Goal: Task Accomplishment & Management: Use online tool/utility

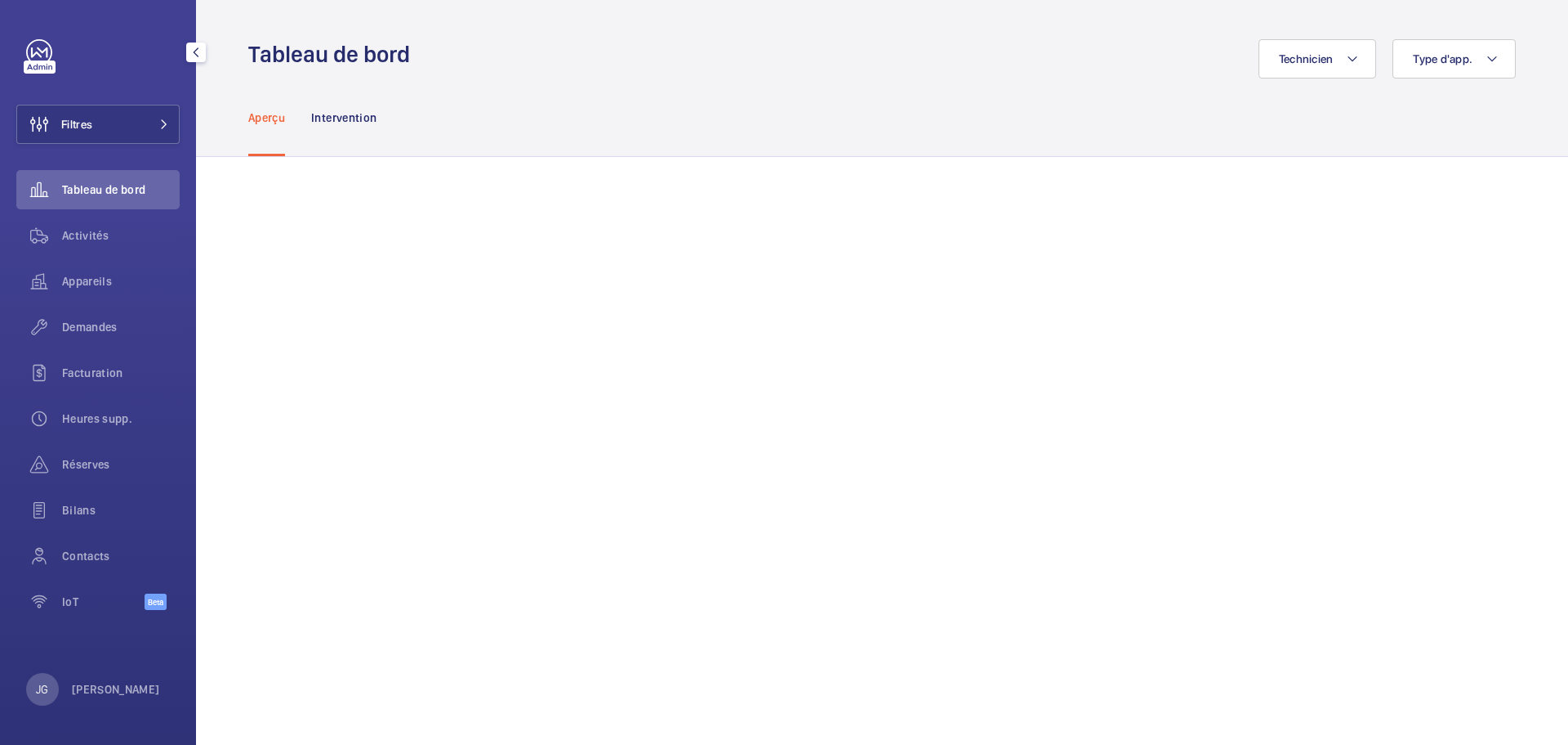
click at [66, 235] on span "Activités" at bounding box center [121, 235] width 117 height 16
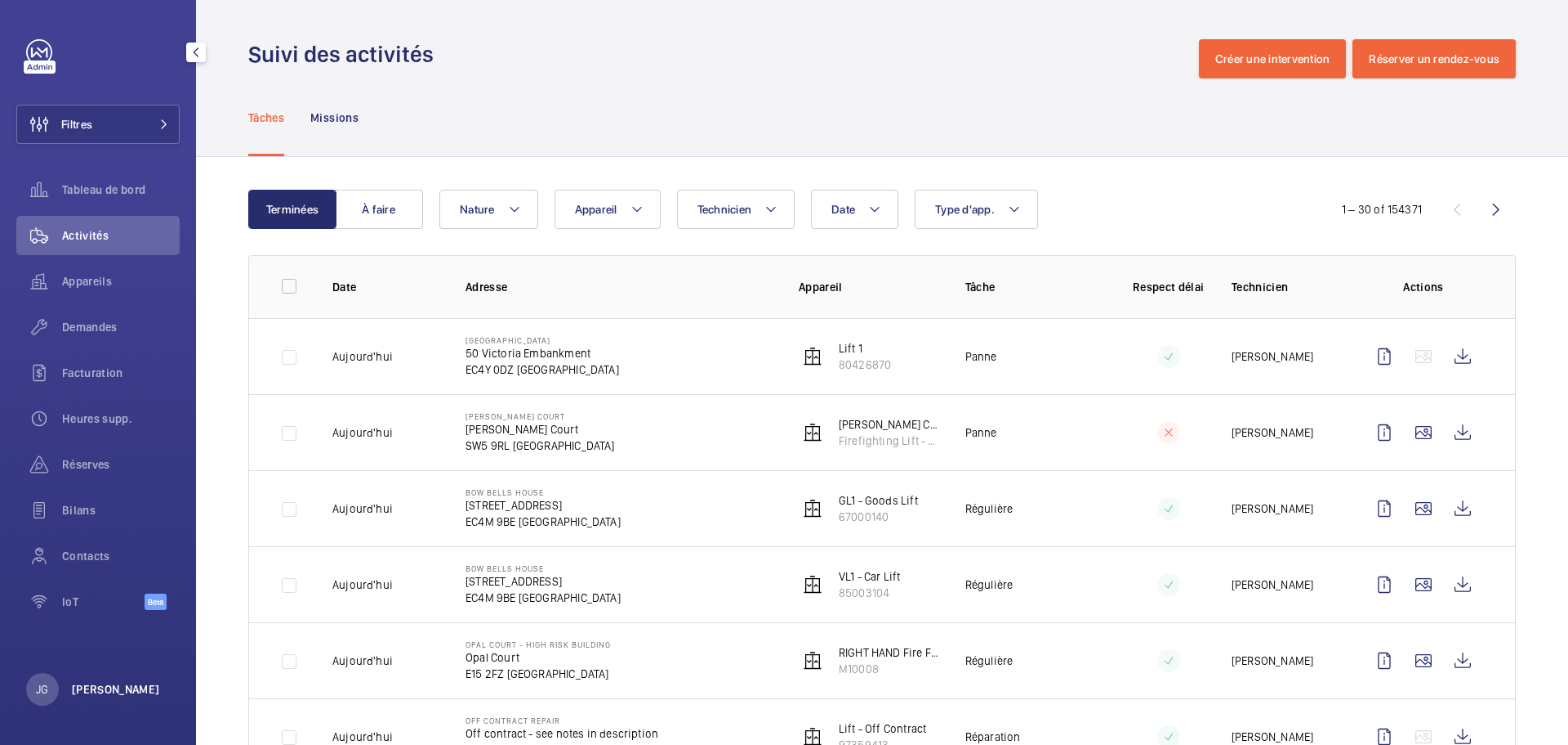
click at [94, 696] on p "[PERSON_NAME]" at bounding box center [116, 688] width 88 height 16
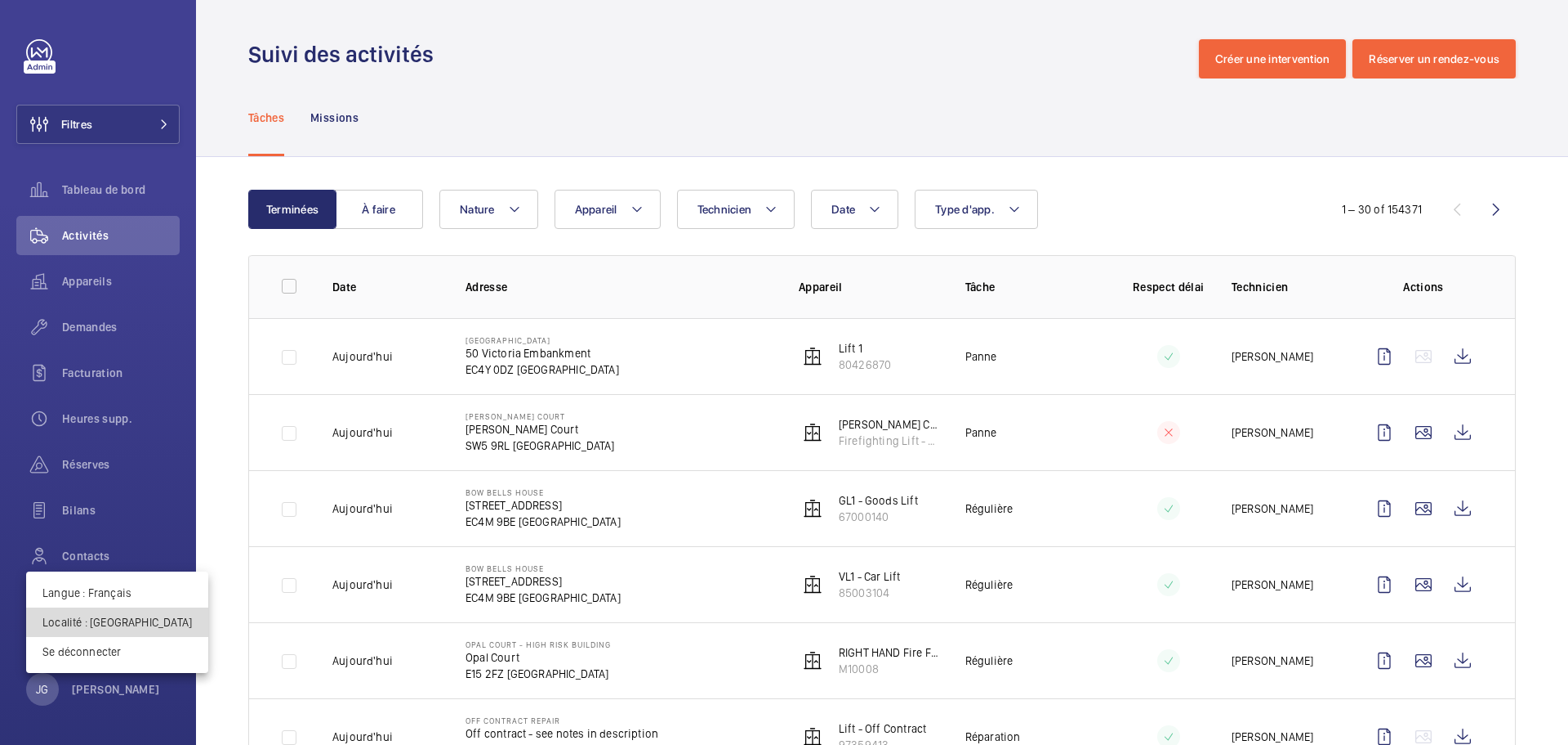
click at [122, 623] on p "Localité : Royaume-Uni" at bounding box center [117, 621] width 150 height 16
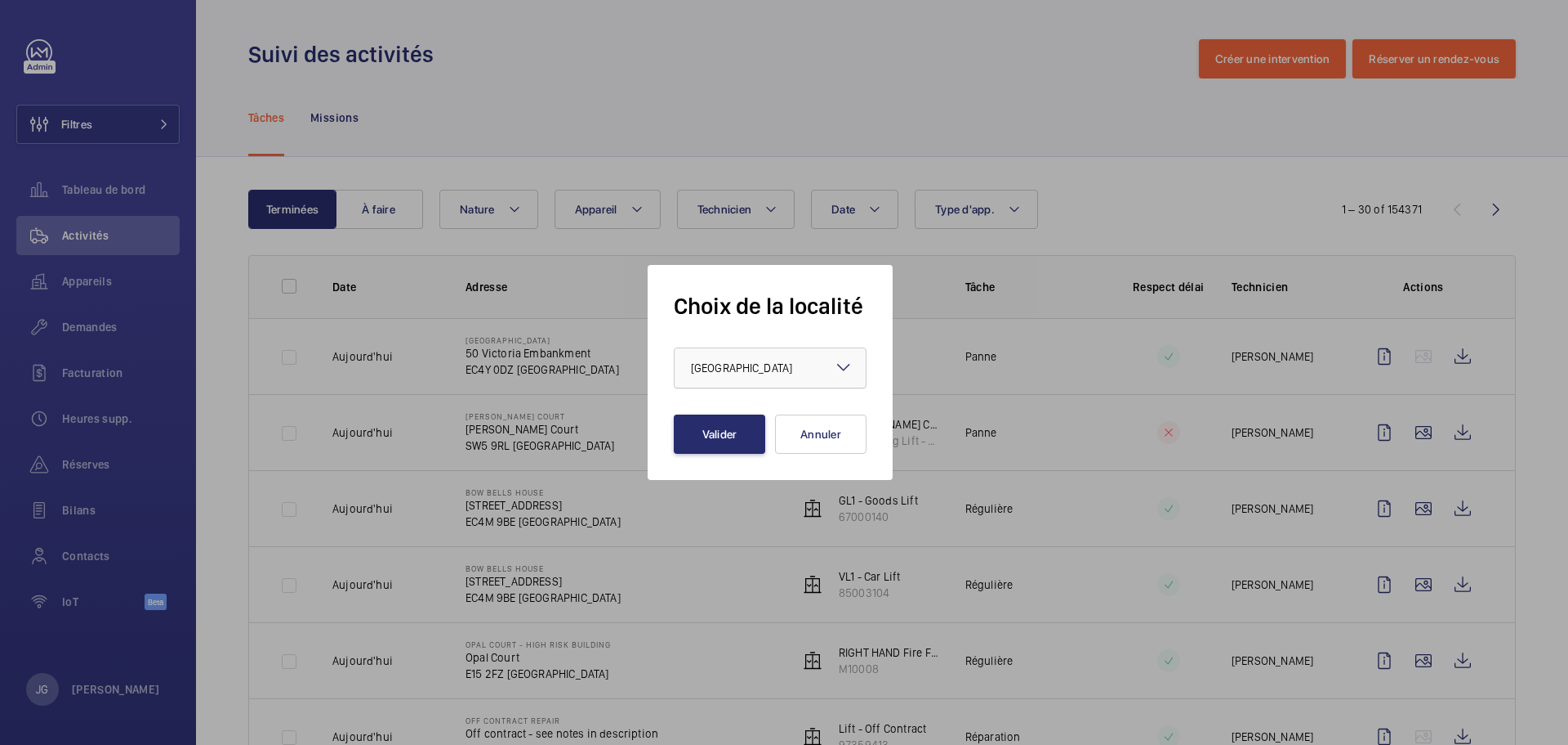
click at [752, 377] on div at bounding box center [770, 367] width 191 height 39
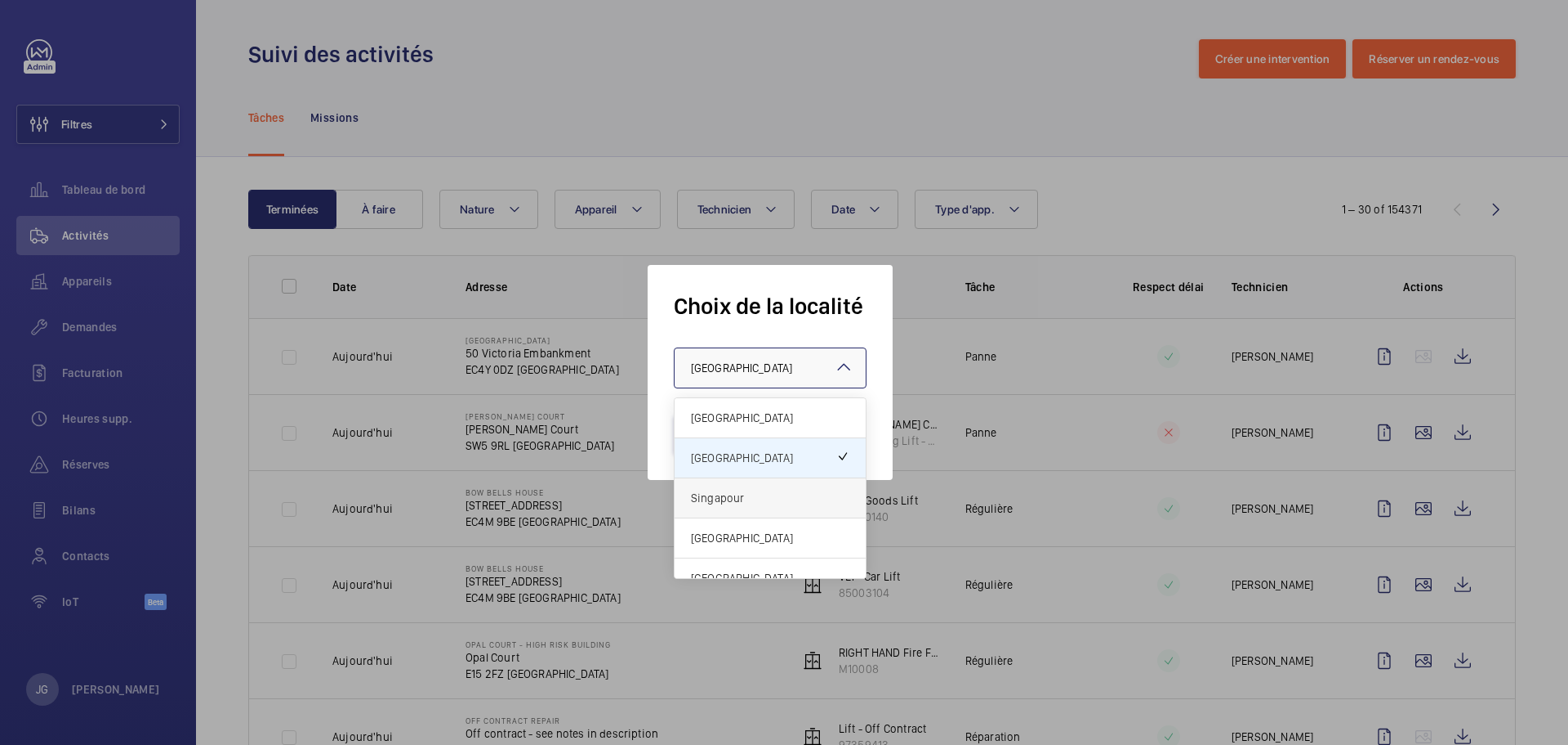
click at [753, 494] on span "Singapour" at bounding box center [770, 497] width 159 height 16
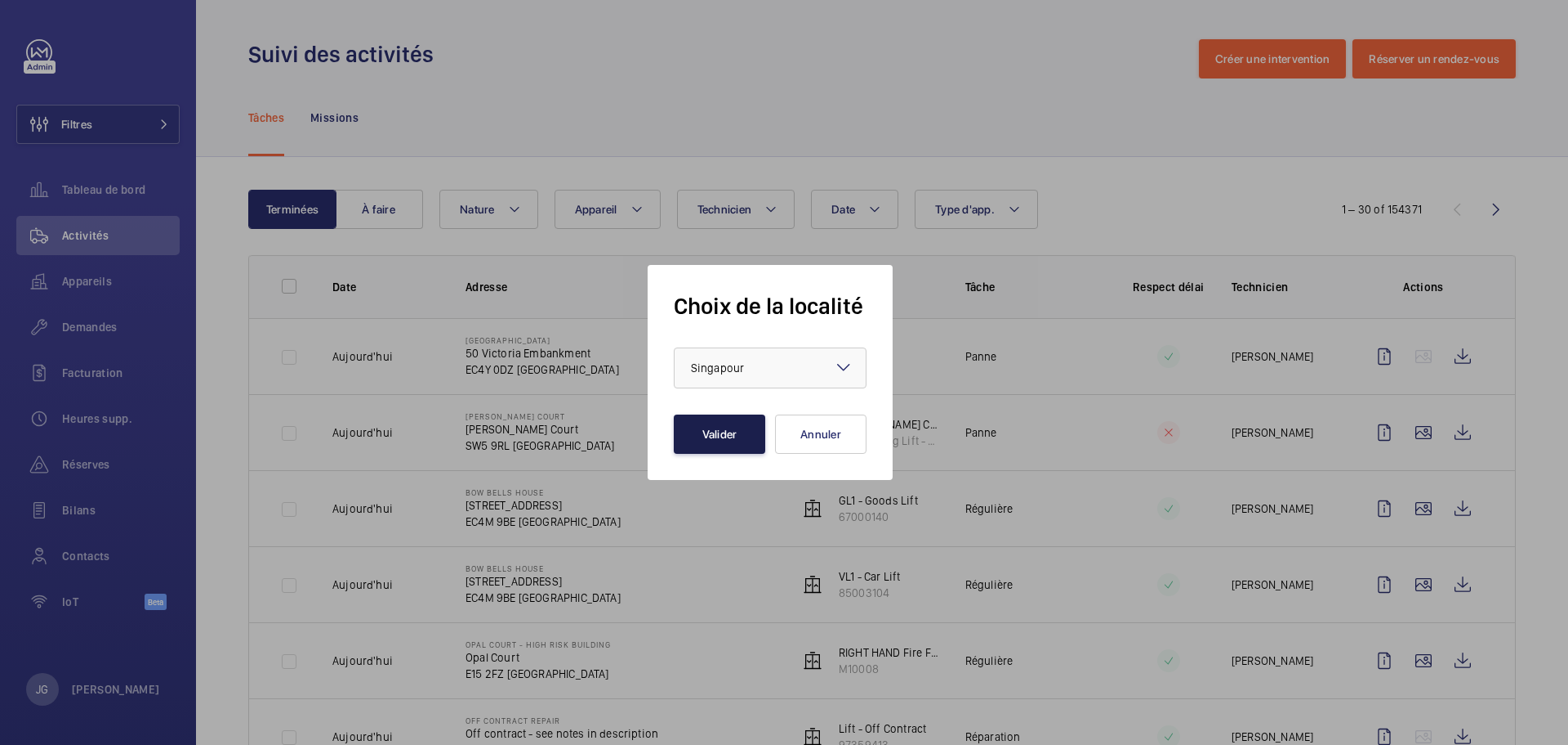
click at [737, 440] on button "Valider" at bounding box center [719, 434] width 91 height 39
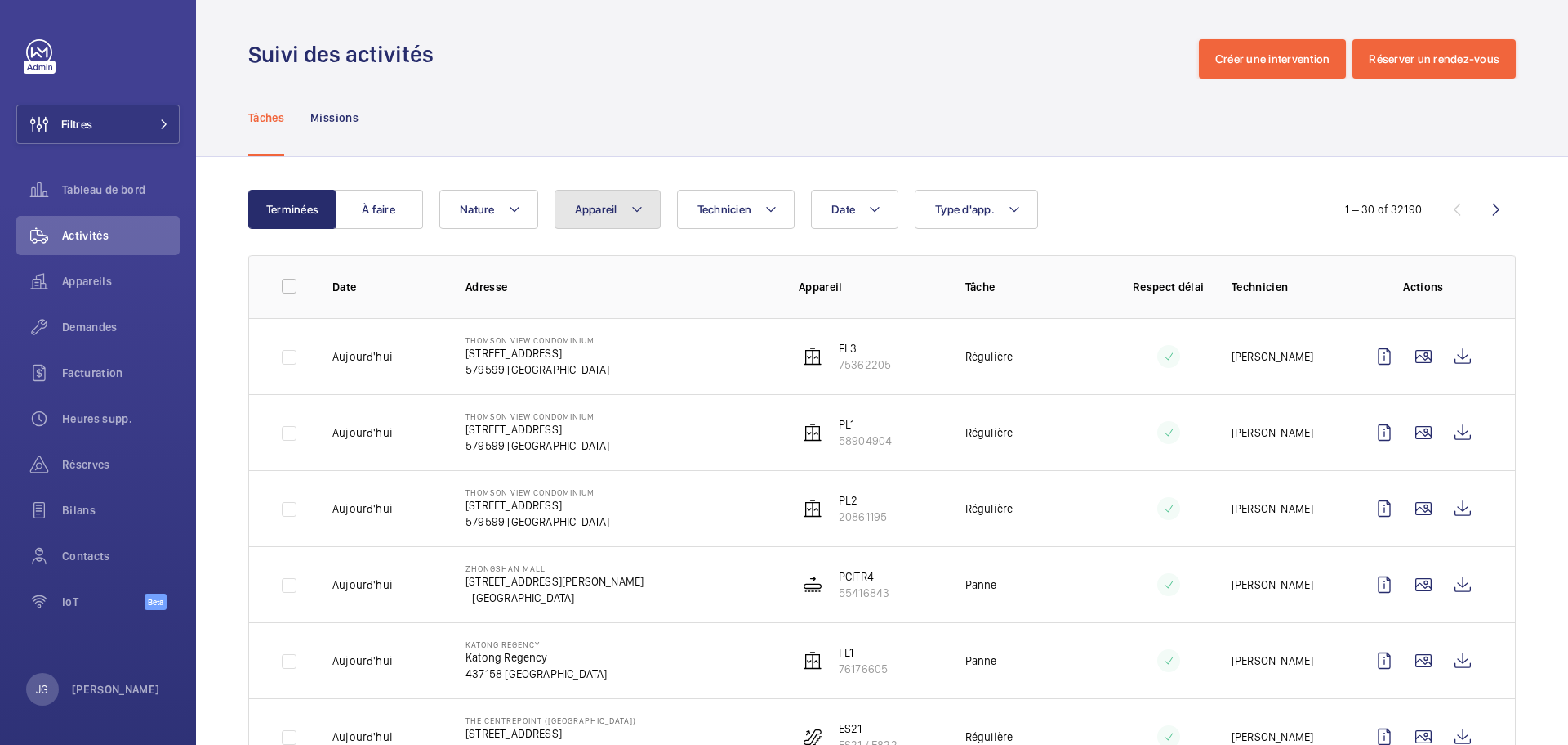
click at [610, 208] on span "Appareil" at bounding box center [597, 210] width 42 height 13
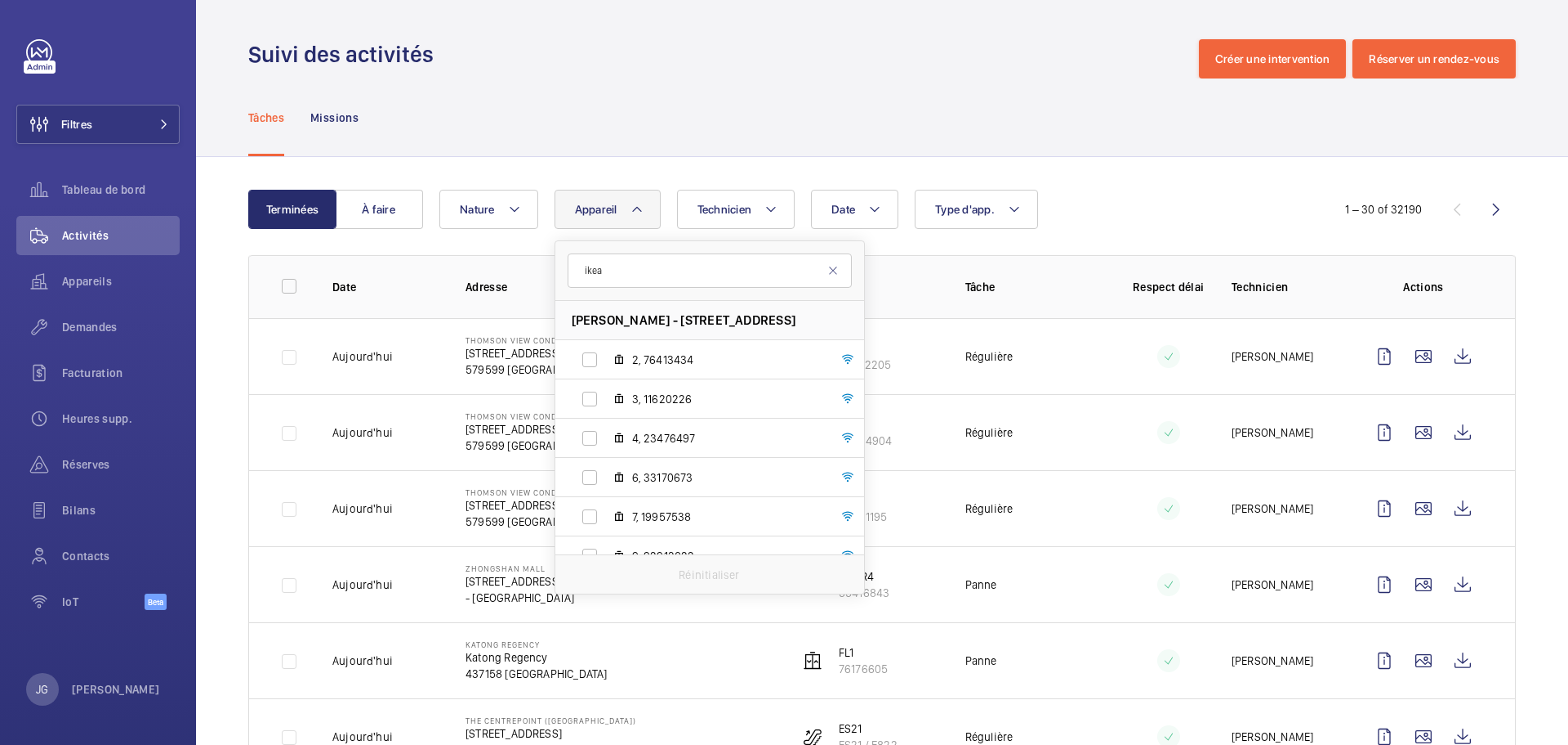
type input "ikea"
click at [859, 424] on div "[PERSON_NAME] - [STREET_ADDRESS] 2, 76413434 3, 11620226 4, 23476497 6, 3317067…" at bounding box center [709, 428] width 308 height 254
drag, startPoint x: 864, startPoint y: 426, endPoint x: 852, endPoint y: 502, distance: 76.9
click at [852, 502] on div "[PERSON_NAME] - [STREET_ADDRESS] 2, 76413434 3, 11620226 4, 23476497 6, 3317067…" at bounding box center [709, 428] width 308 height 254
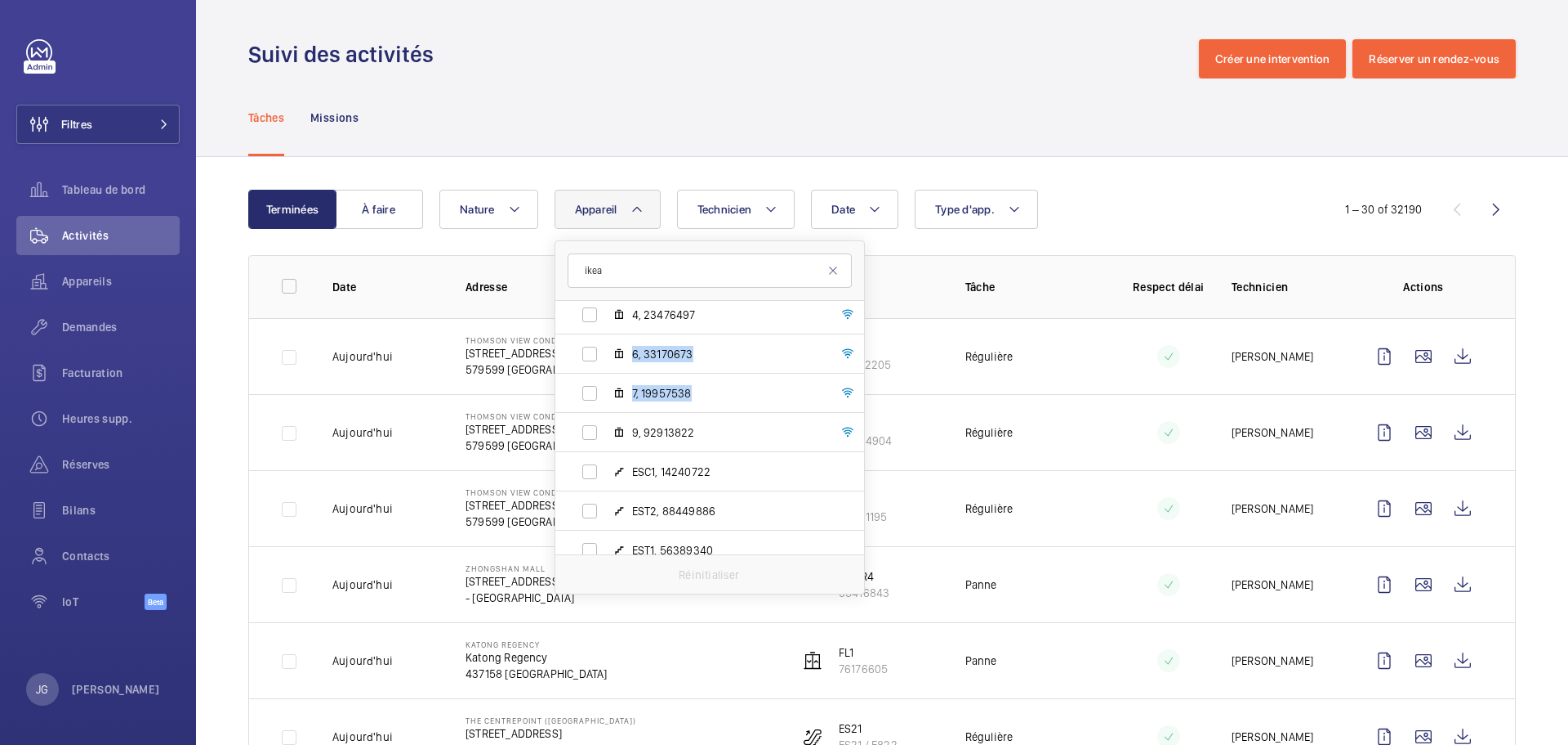
scroll to position [178, 0]
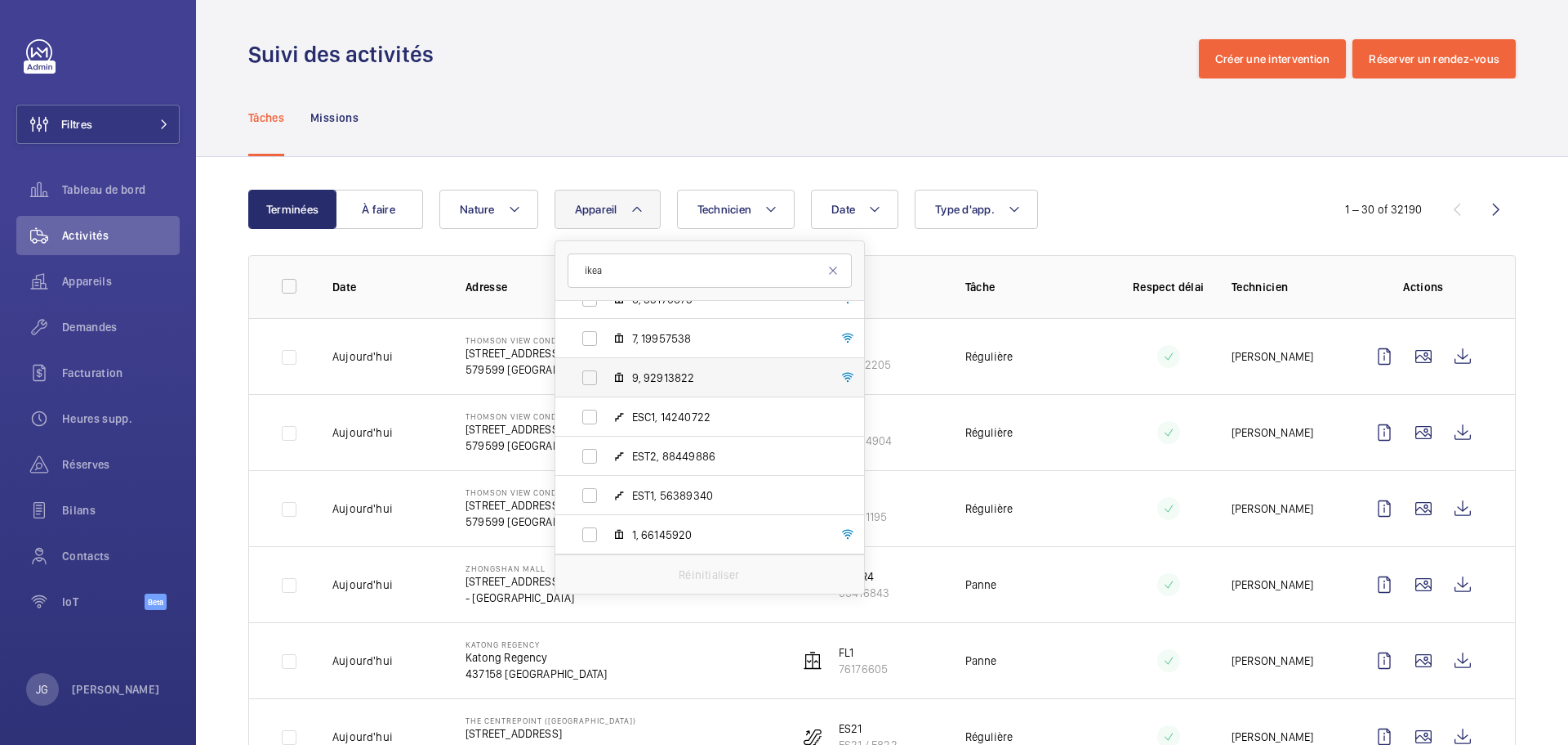
click at [707, 373] on span "9, 92913822" at bounding box center [726, 377] width 189 height 16
click at [606, 373] on input "9, 92913822" at bounding box center [590, 378] width 33 height 33
checkbox input "true"
click at [1188, 202] on div "Date Technicien Appareil 1 [PERSON_NAME] - [STREET_ADDRESS] 2, 76413434 3, 1162…" at bounding box center [879, 209] width 881 height 39
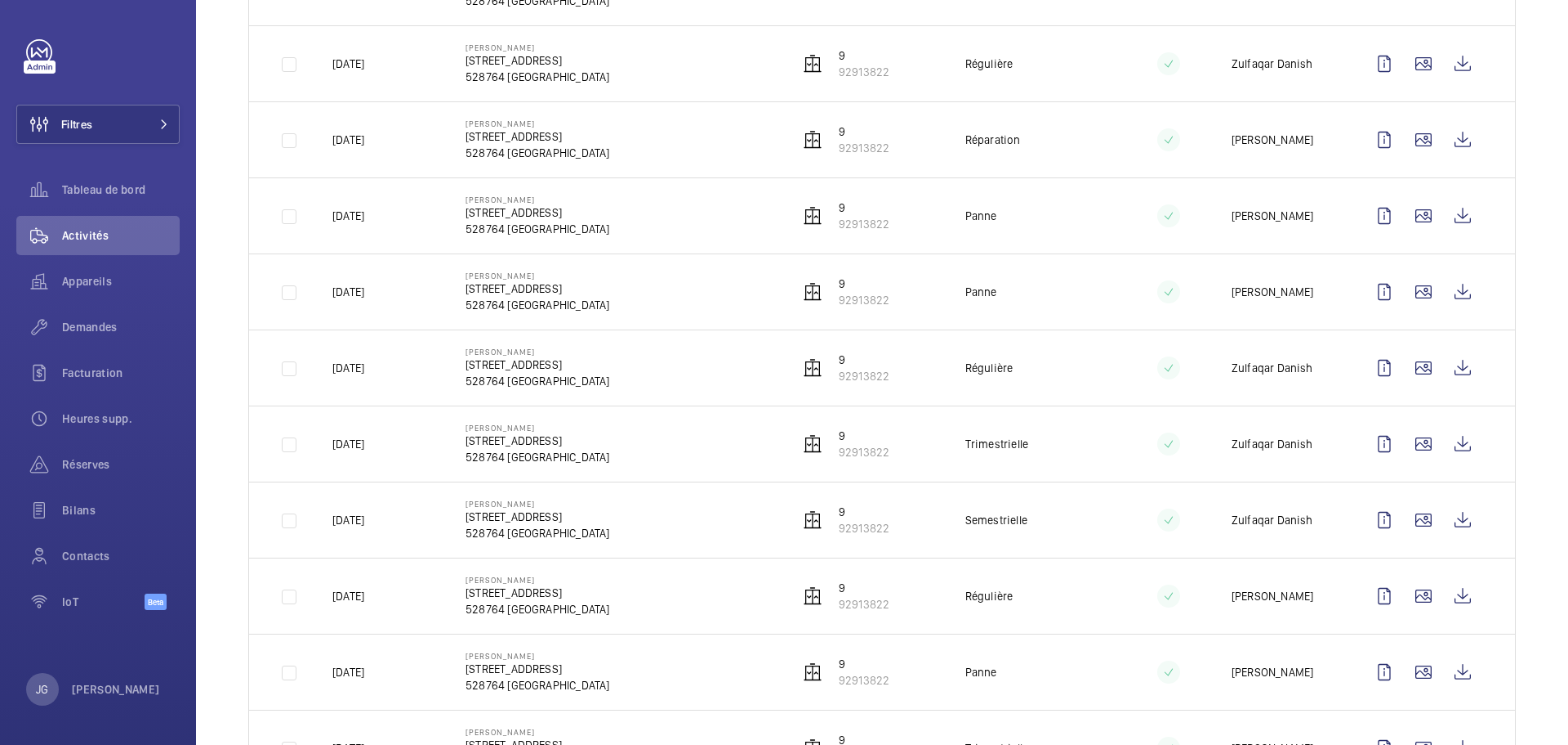
scroll to position [679, 0]
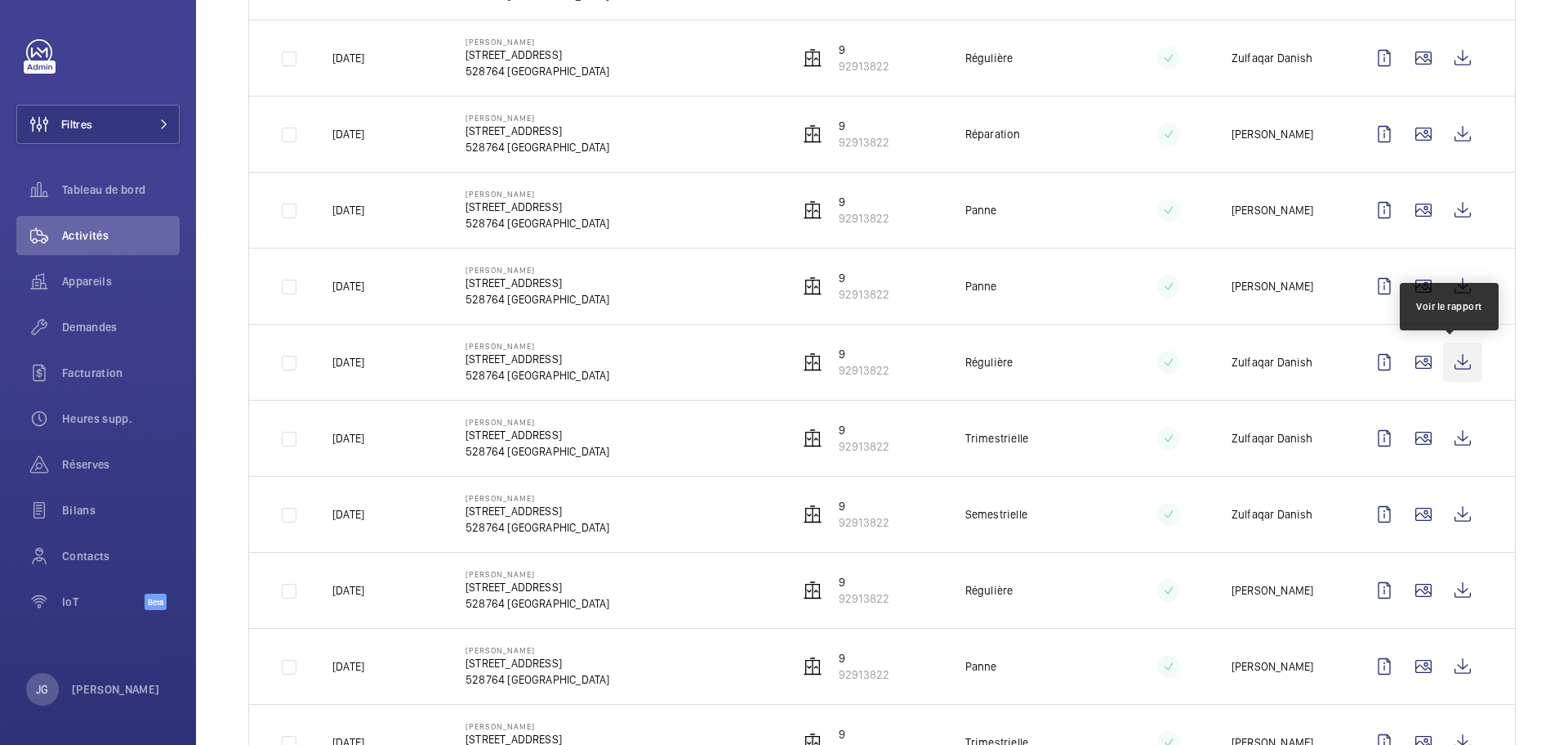
click at [1458, 371] on wm-front-icon-button at bounding box center [1462, 361] width 39 height 39
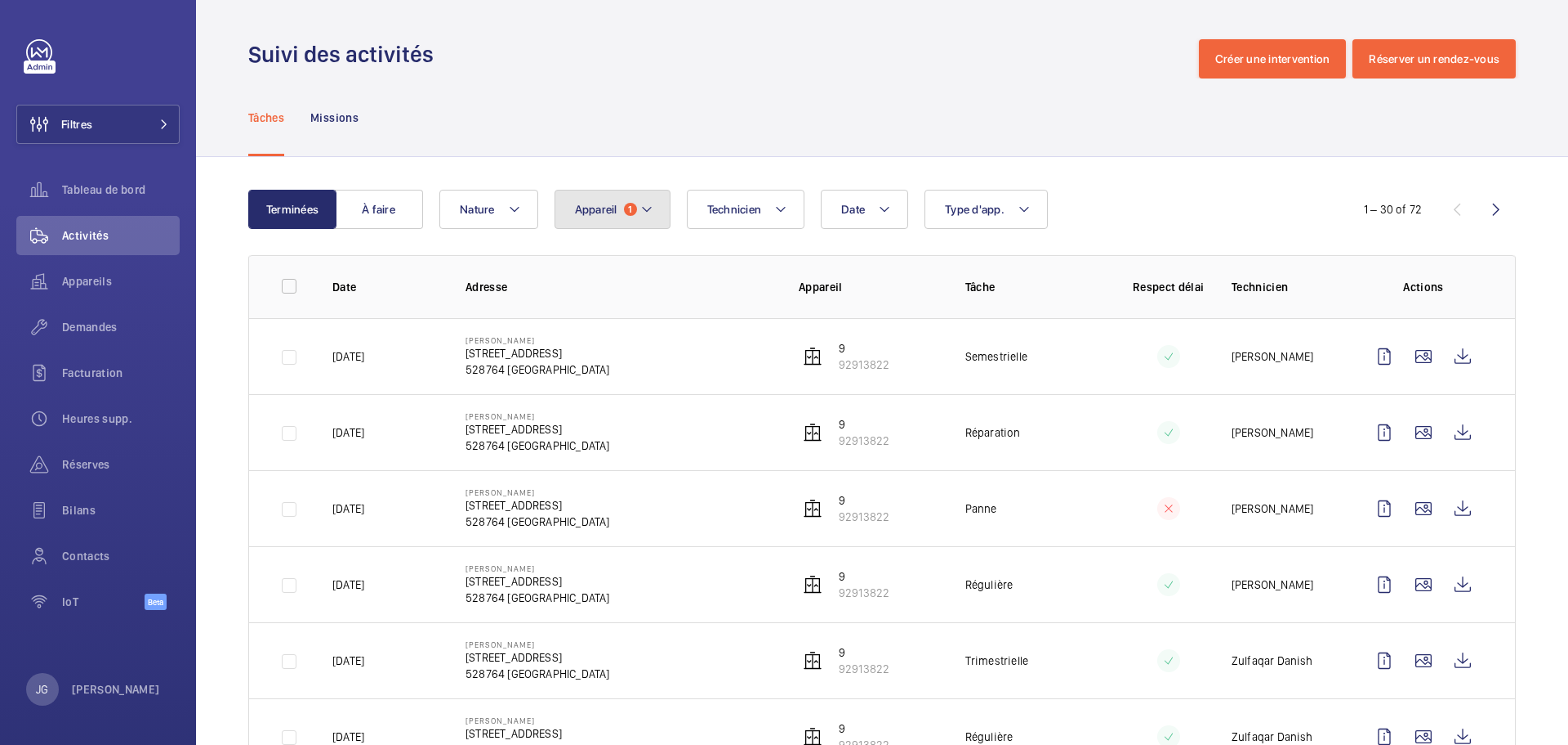
click at [607, 209] on span "Appareil" at bounding box center [597, 210] width 42 height 13
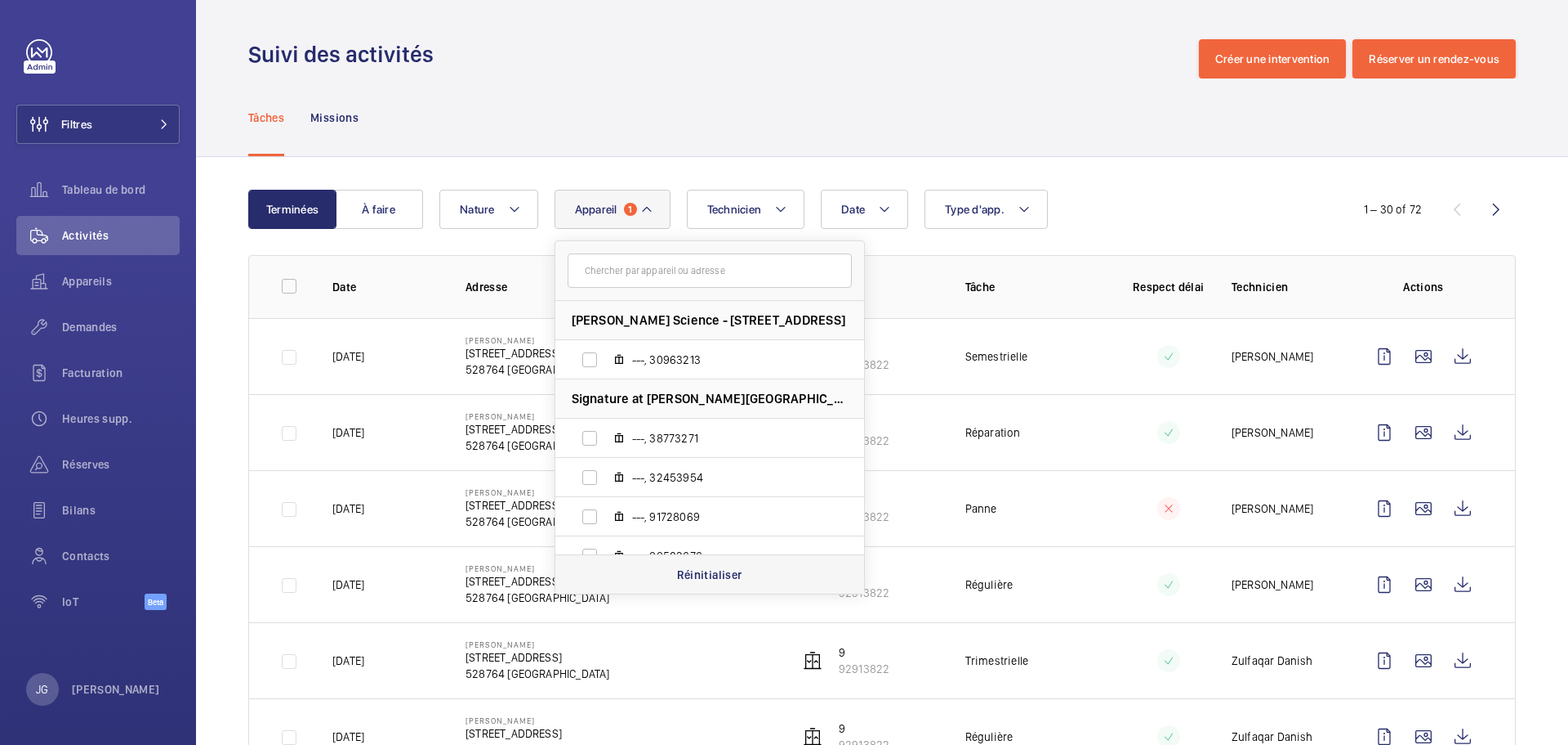
click at [695, 561] on div "Réinitialiser" at bounding box center [709, 573] width 308 height 39
click at [608, 275] on input "text" at bounding box center [710, 271] width 284 height 35
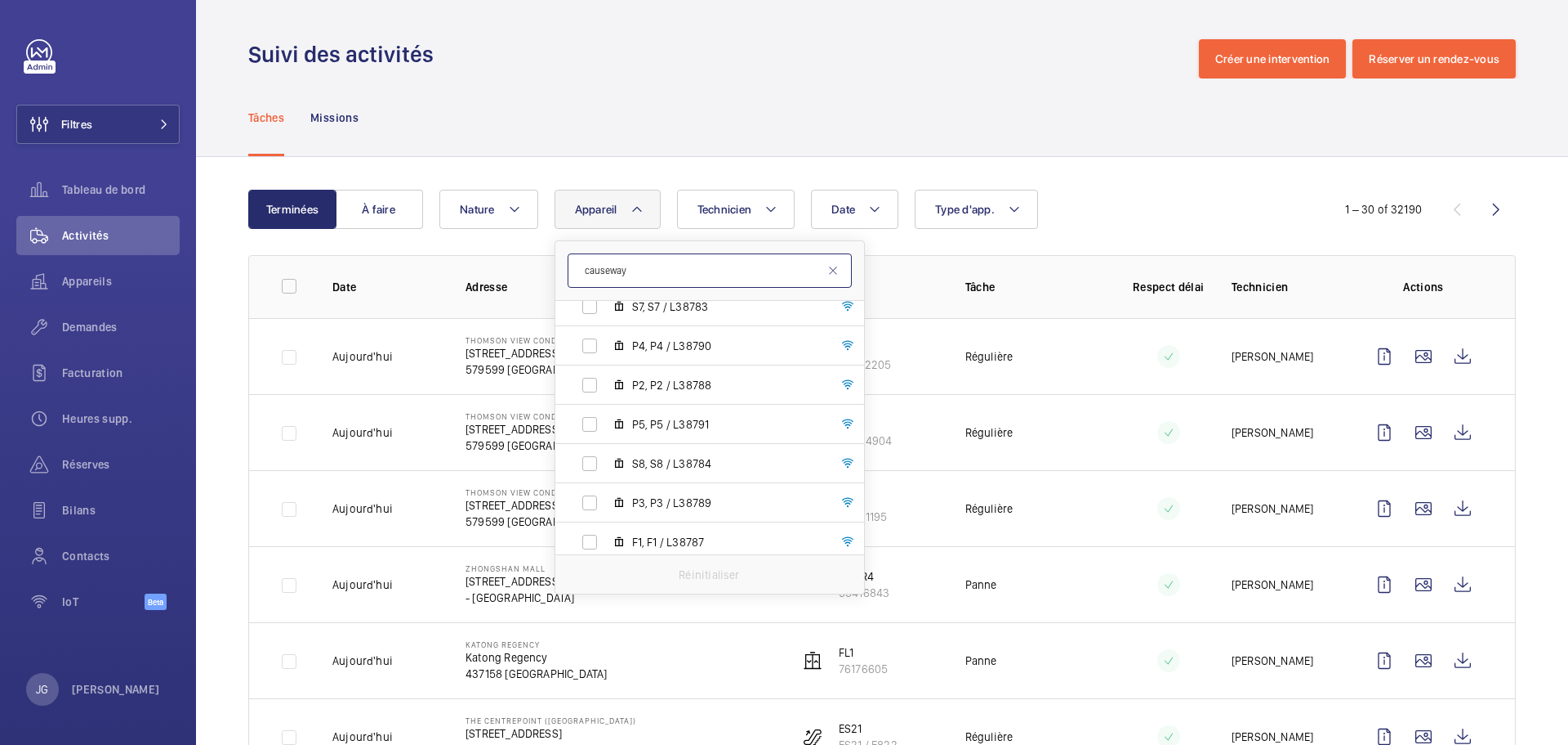
scroll to position [890, 0]
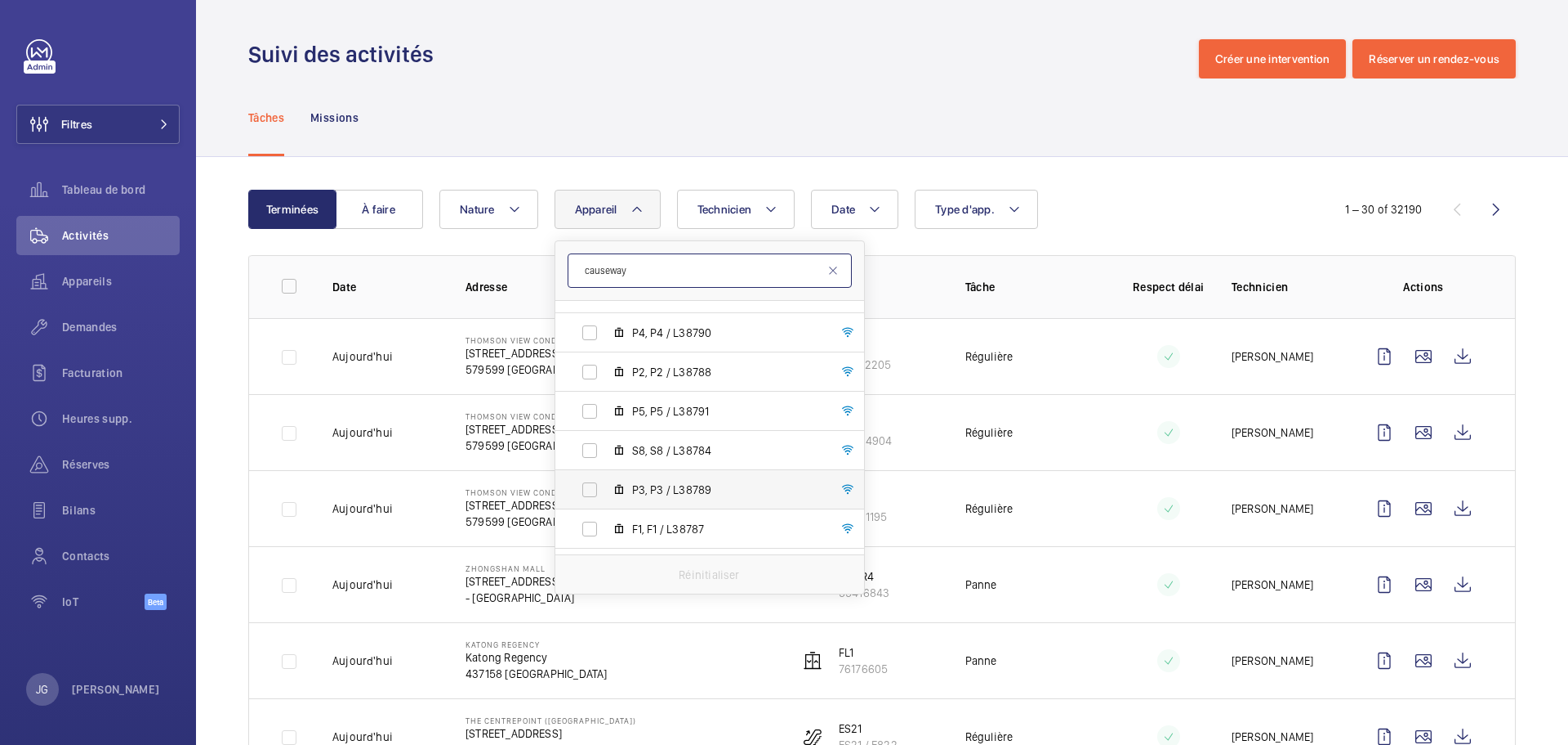
type input "causeway"
click at [668, 491] on span "P3, P3 / L38789" at bounding box center [726, 489] width 189 height 16
click at [606, 491] on input "P3, P3 / L38789" at bounding box center [590, 489] width 33 height 33
checkbox input "true"
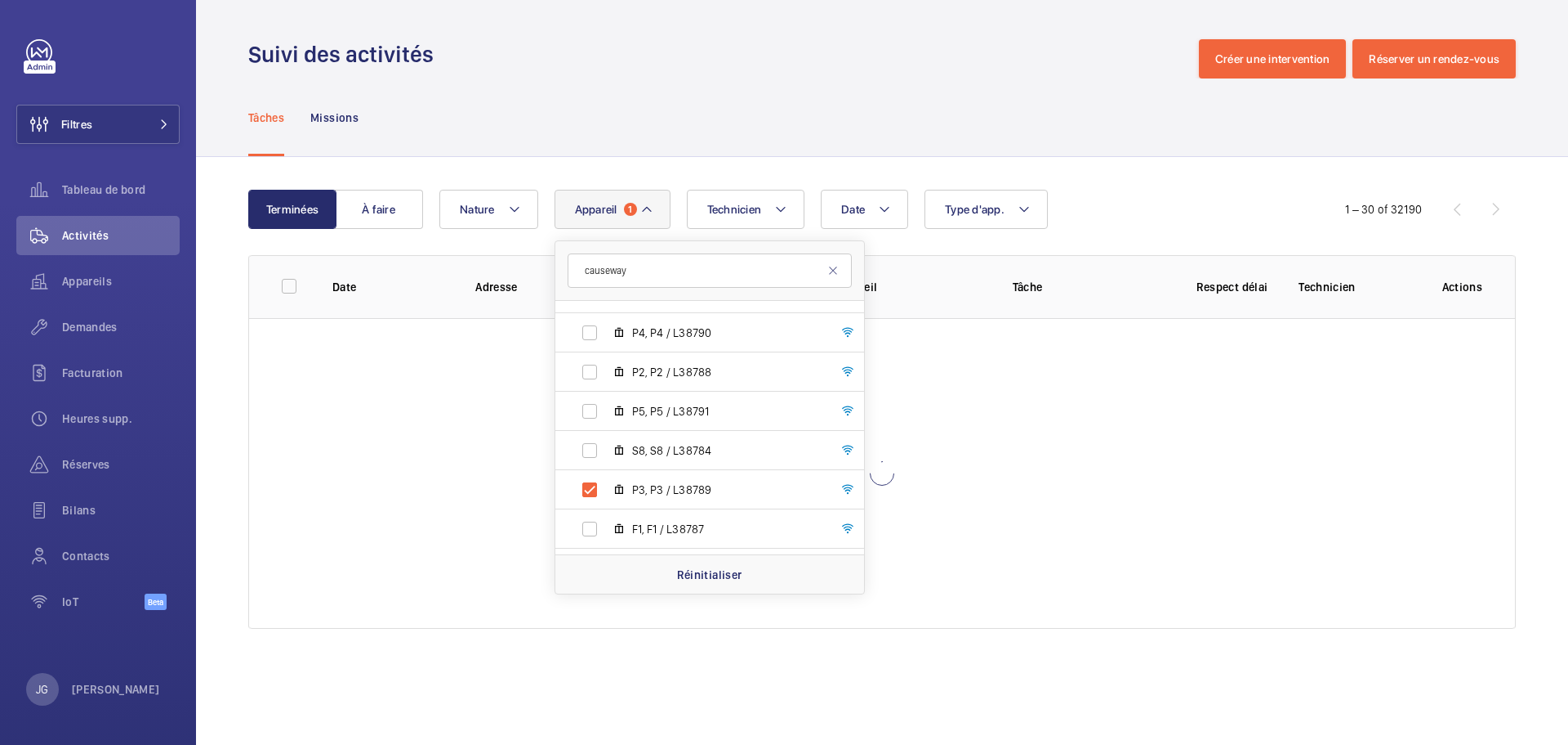
click at [1193, 198] on div "Date Technicien Appareil [STREET_ADDRESS] - [STREET_ADDRESS], ESB7 / E1478 ESA9…" at bounding box center [879, 209] width 880 height 39
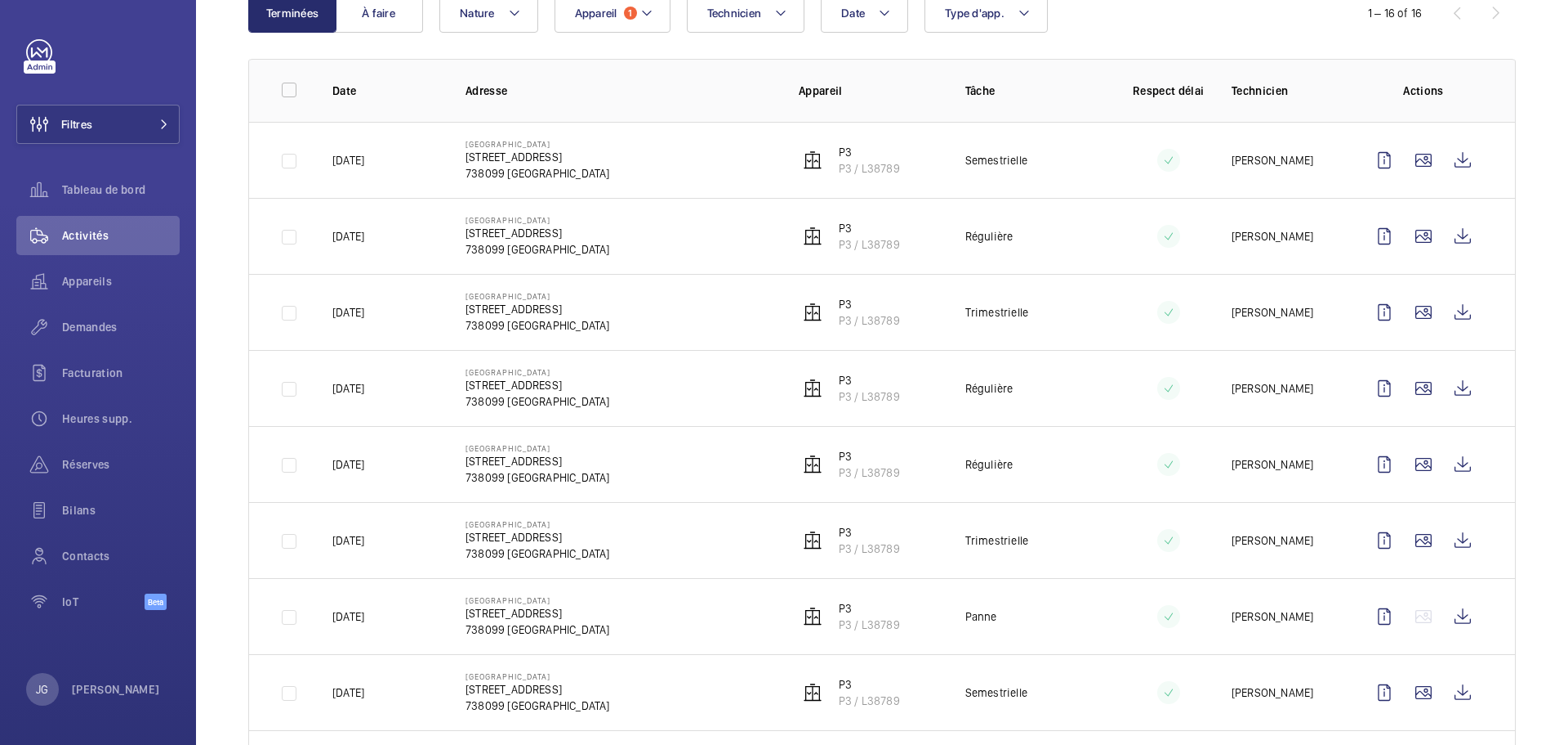
scroll to position [193, 0]
click at [625, 2] on button "Appareil 1" at bounding box center [612, 16] width 116 height 39
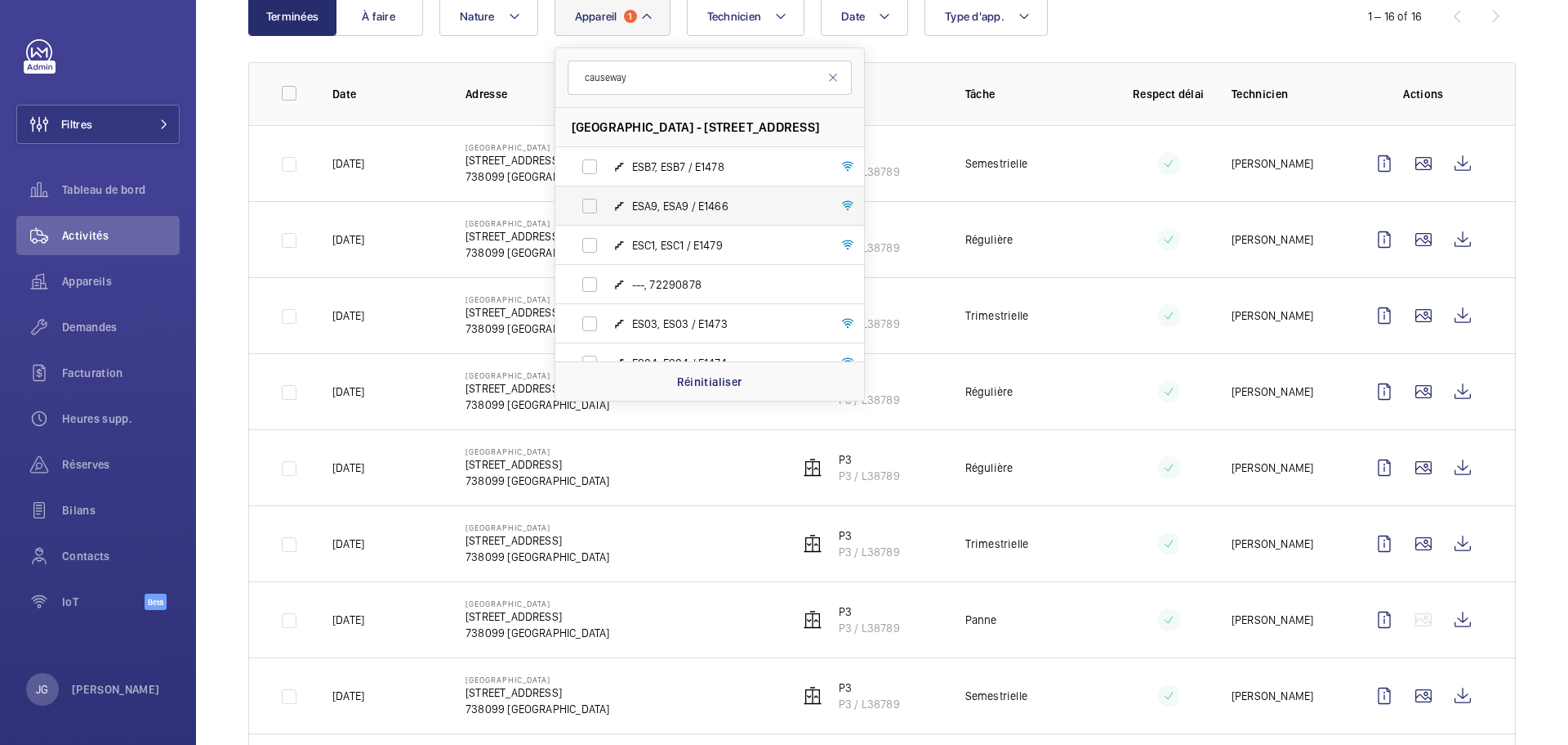
type input "causeway"
click at [864, 221] on div "[GEOGRAPHIC_DATA] - [STREET_ADDRESS], ESB7 / E1478 ESA9, ESA9 / E1466 ESC1, ESC…" at bounding box center [709, 224] width 310 height 354
drag, startPoint x: 864, startPoint y: 221, endPoint x: 847, endPoint y: 302, distance: 82.8
click at [847, 302] on div "[GEOGRAPHIC_DATA] - [STREET_ADDRESS], ESB7 / E1478 ESA9, ESA9 / E1466 ESC1, ESC…" at bounding box center [709, 224] width 310 height 354
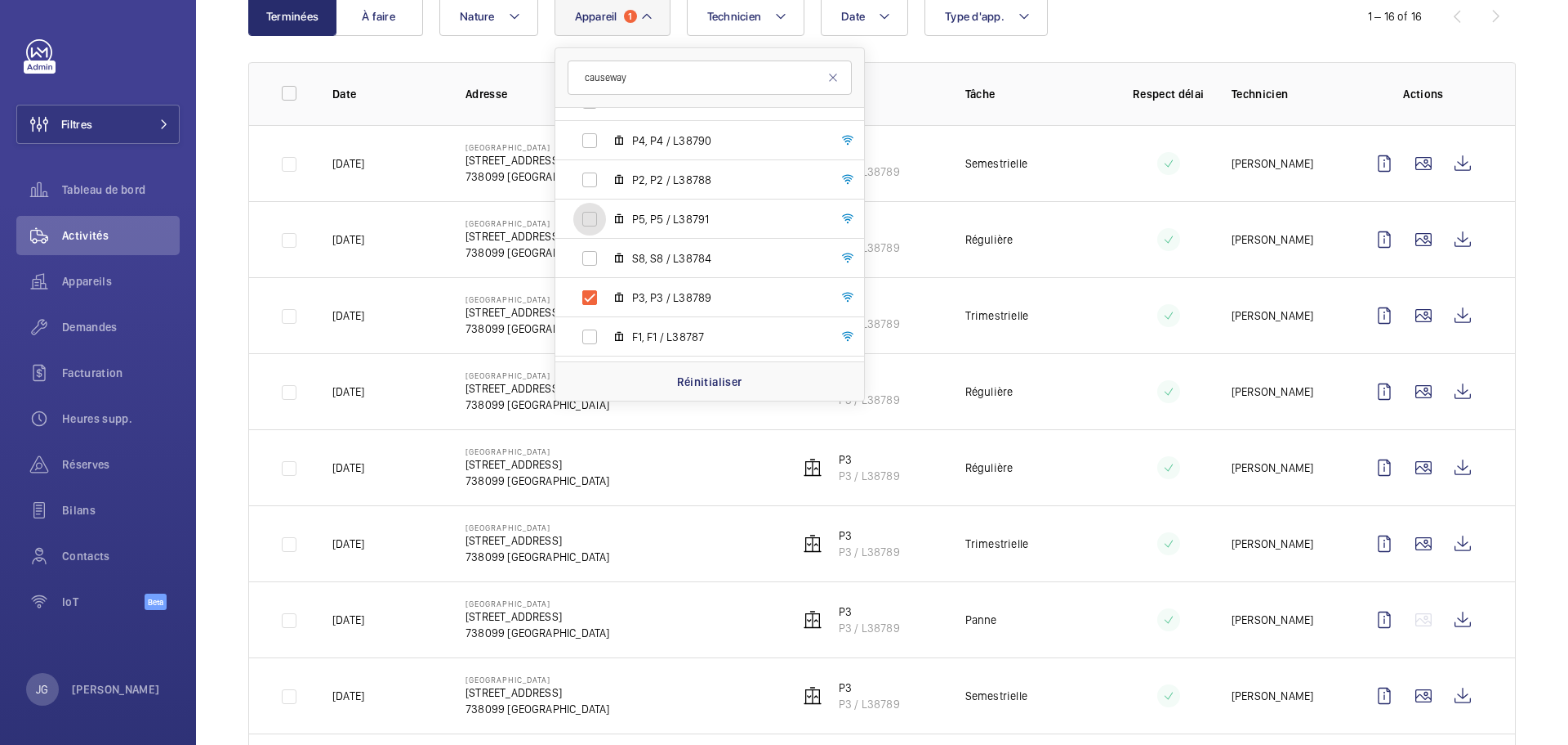
click at [596, 222] on input "P5, P5 / L38791" at bounding box center [590, 219] width 33 height 33
checkbox input "true"
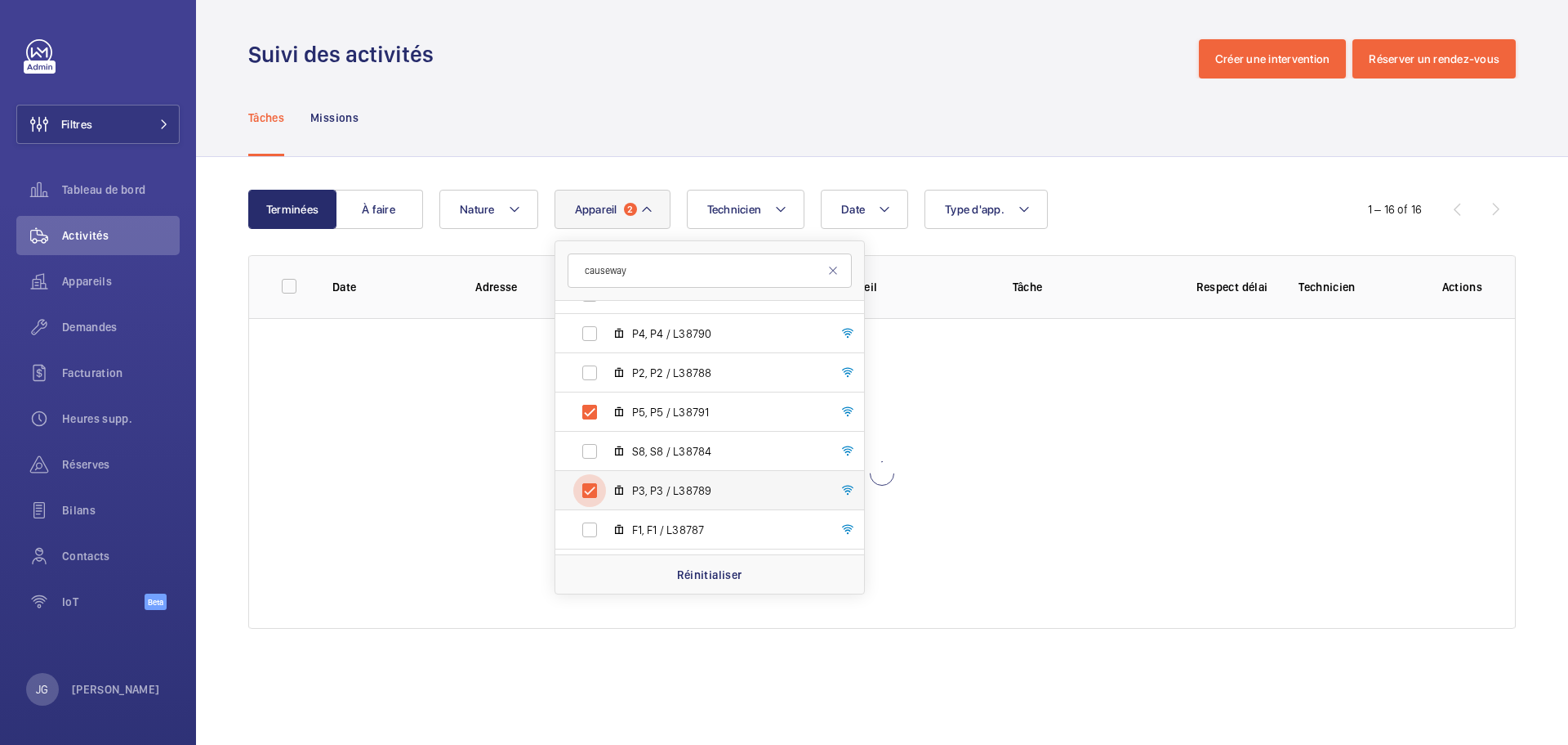
drag, startPoint x: 589, startPoint y: 478, endPoint x: 583, endPoint y: 495, distance: 18.0
click at [583, 495] on input "P3, P3 / L38789" at bounding box center [590, 490] width 33 height 33
checkbox input "false"
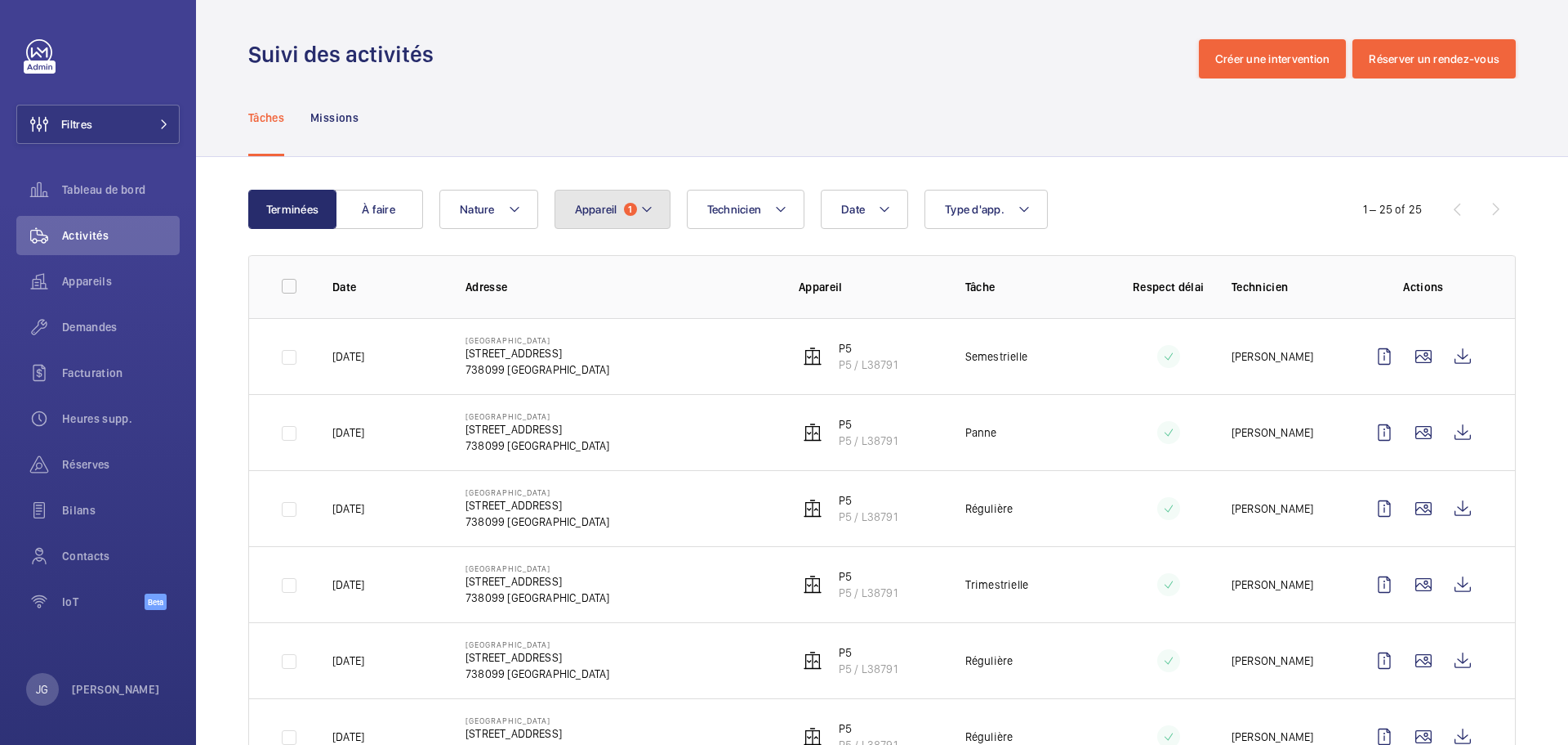
click at [608, 207] on span "Appareil" at bounding box center [597, 210] width 42 height 13
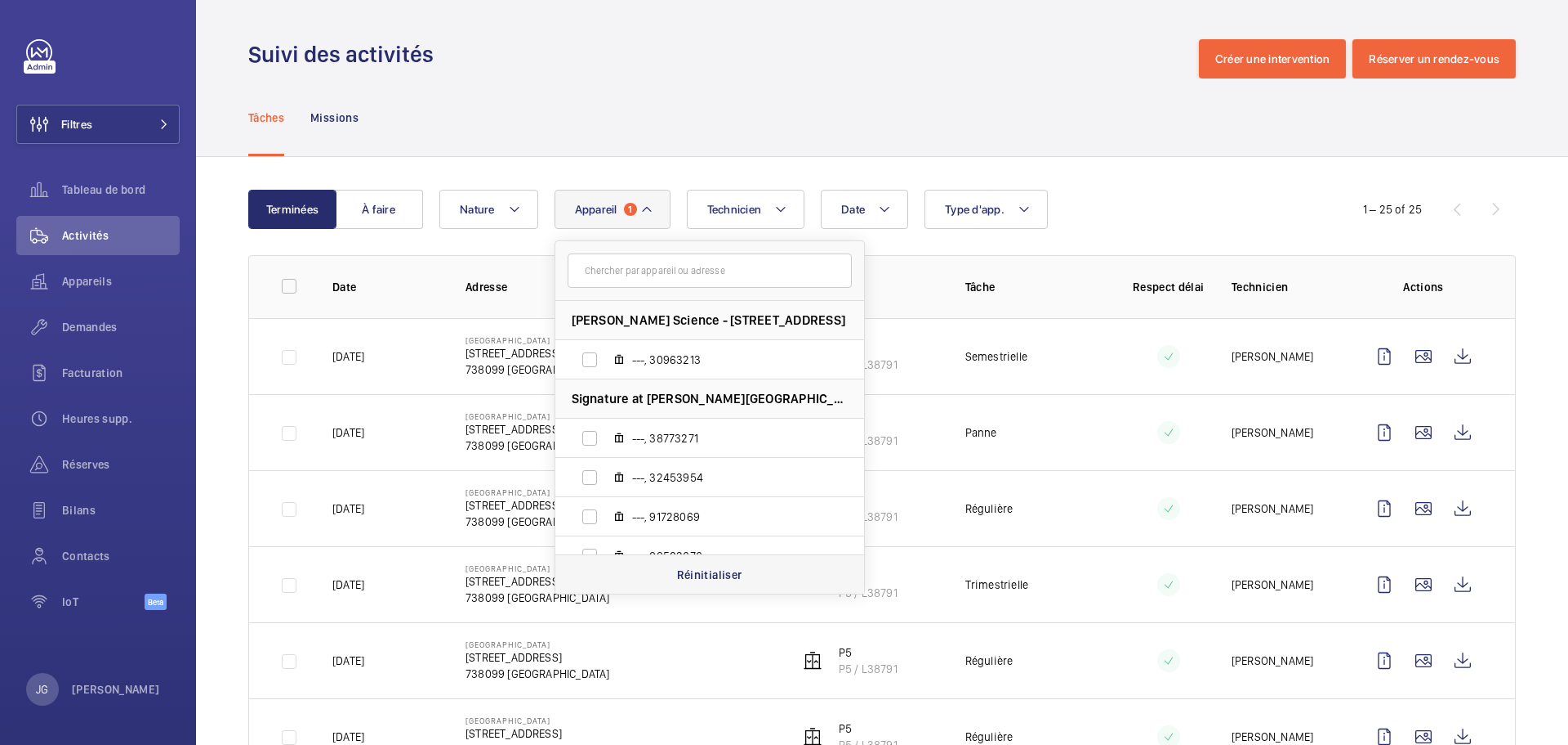
click at [680, 567] on p "Réinitialiser" at bounding box center [710, 574] width 65 height 16
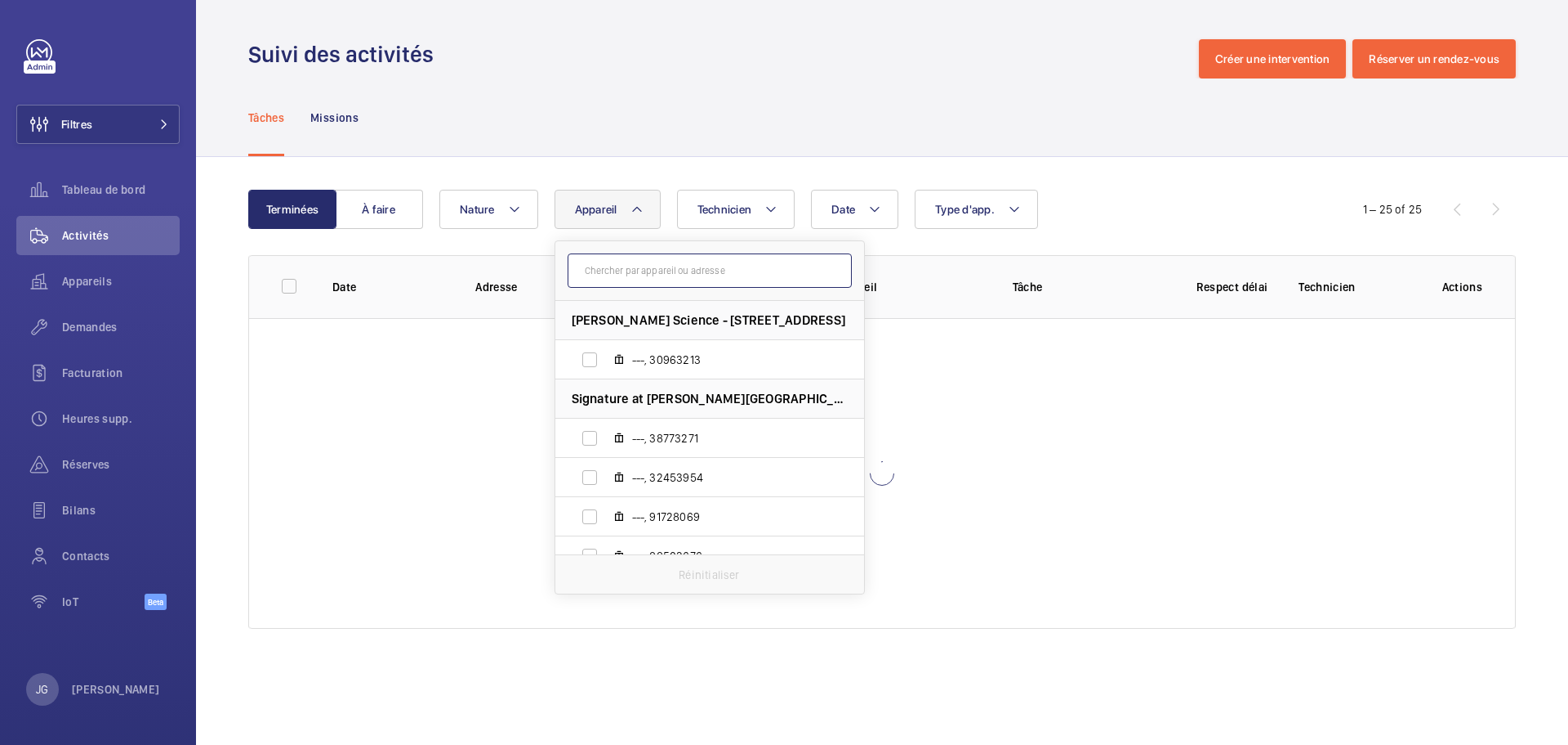
click at [644, 276] on input "text" at bounding box center [710, 271] width 284 height 35
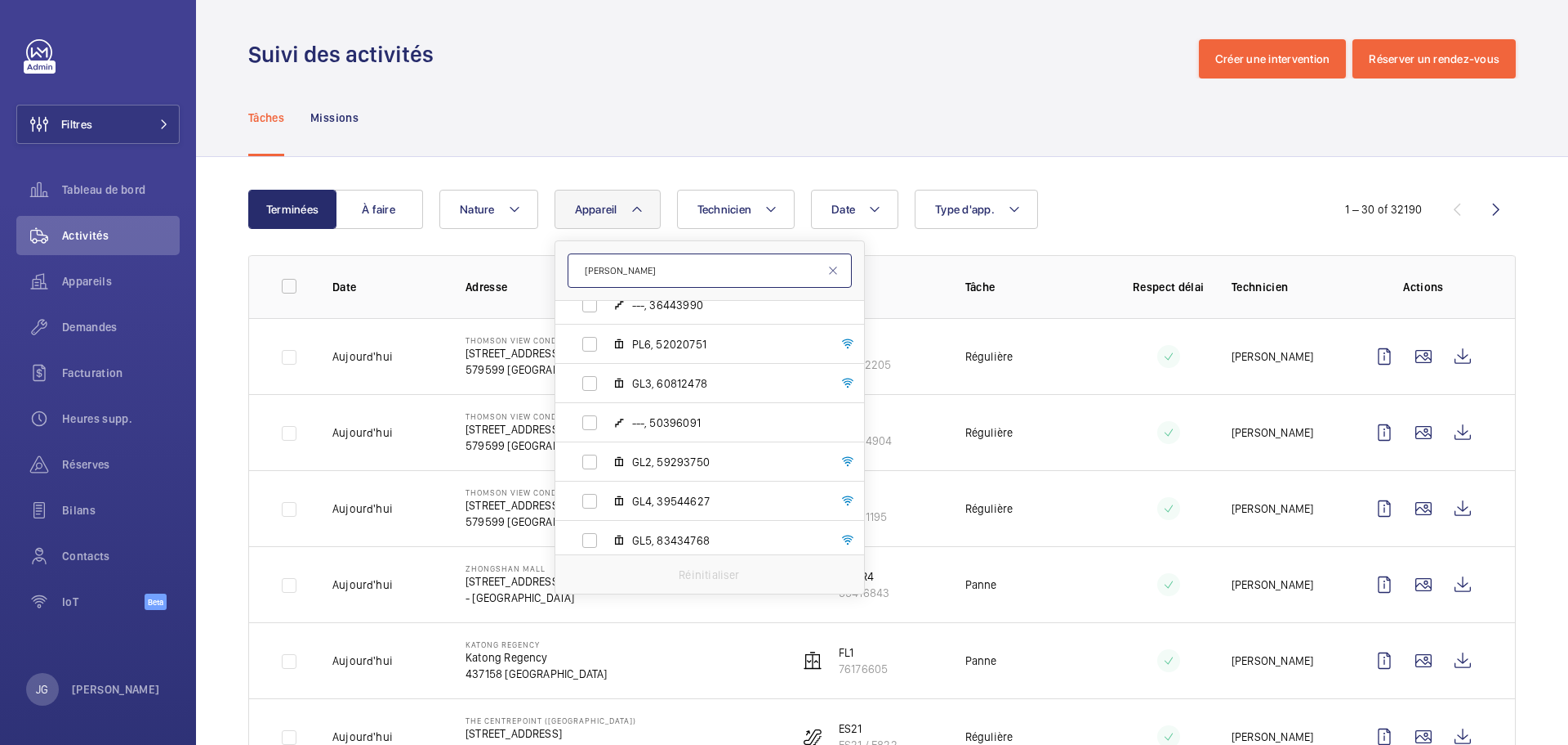
scroll to position [649, 0]
type input "[PERSON_NAME]"
click at [704, 503] on span "GL4, 39544627" at bounding box center [726, 495] width 189 height 16
click at [606, 503] on input "GL4, 39544627" at bounding box center [590, 495] width 33 height 33
checkbox input "true"
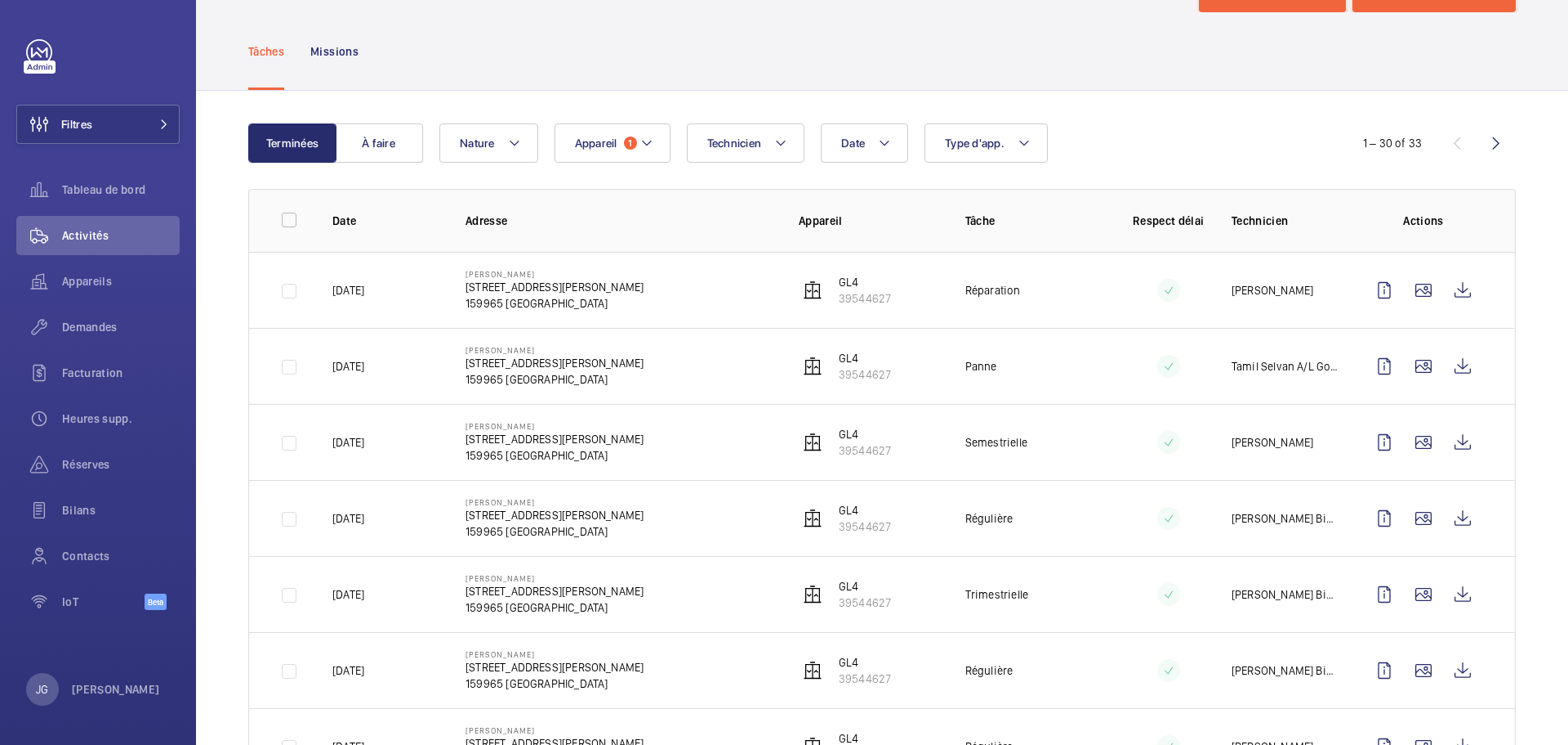
scroll to position [69, 0]
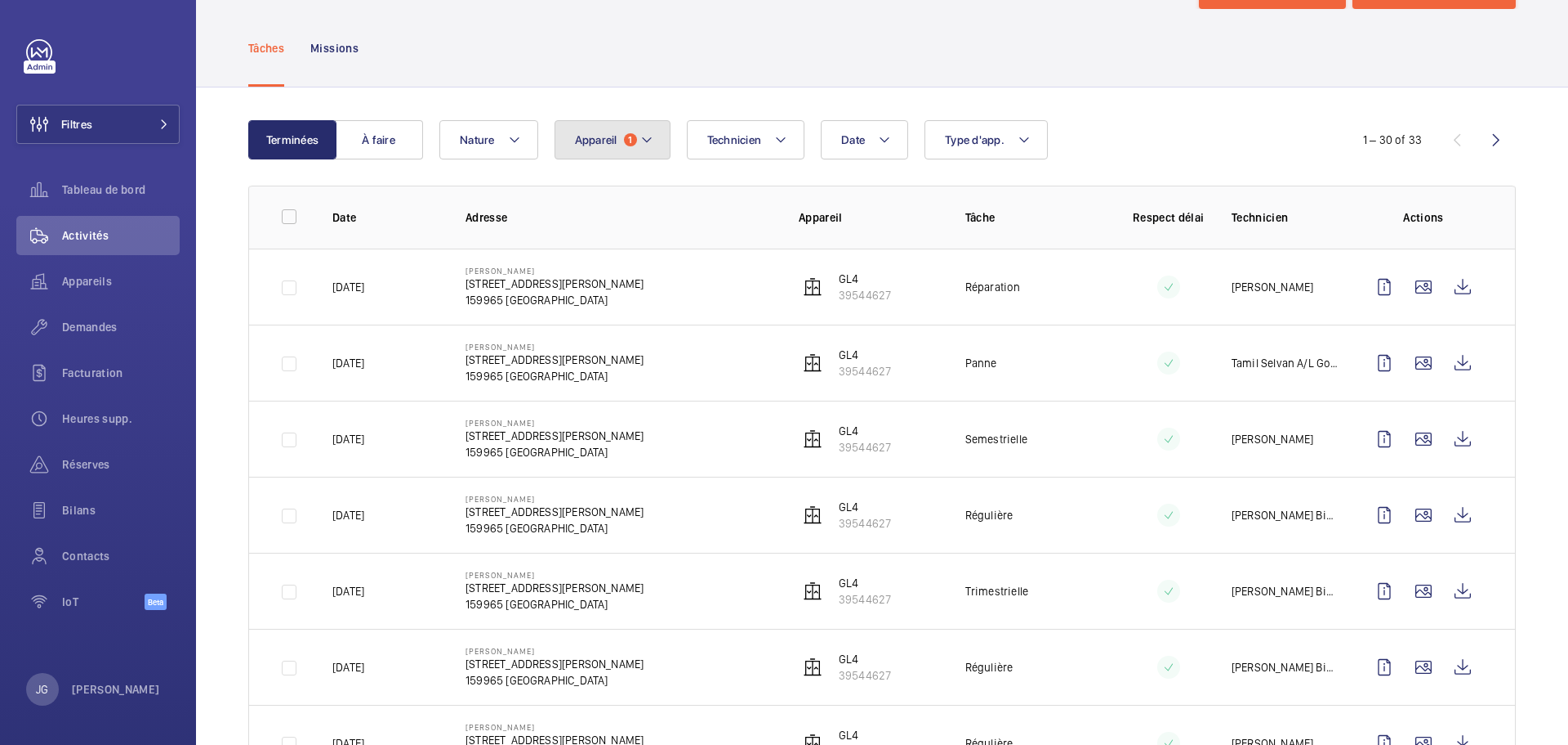
click at [639, 138] on button "Appareil 1" at bounding box center [612, 139] width 116 height 39
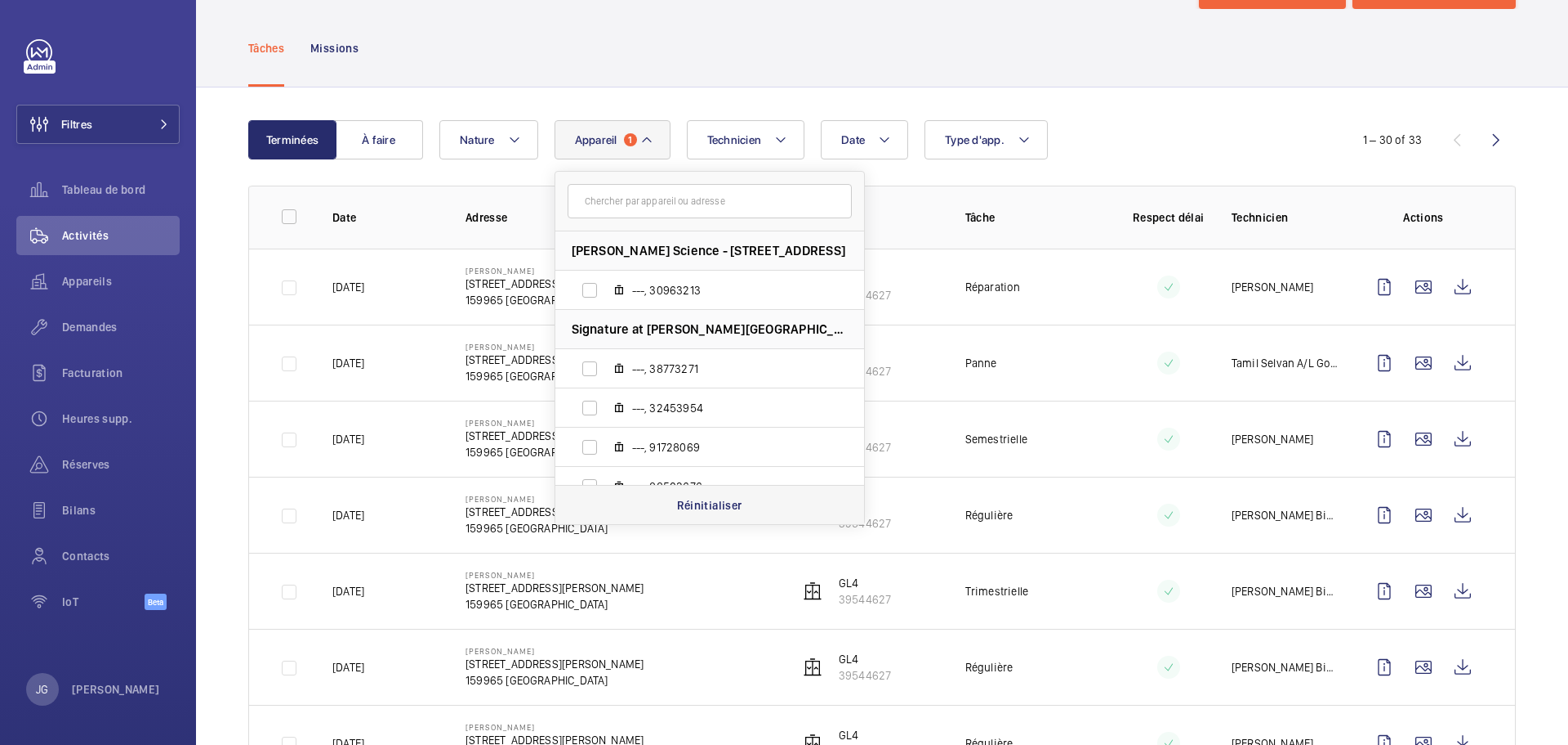
click at [696, 505] on p "Réinitialiser" at bounding box center [710, 505] width 65 height 16
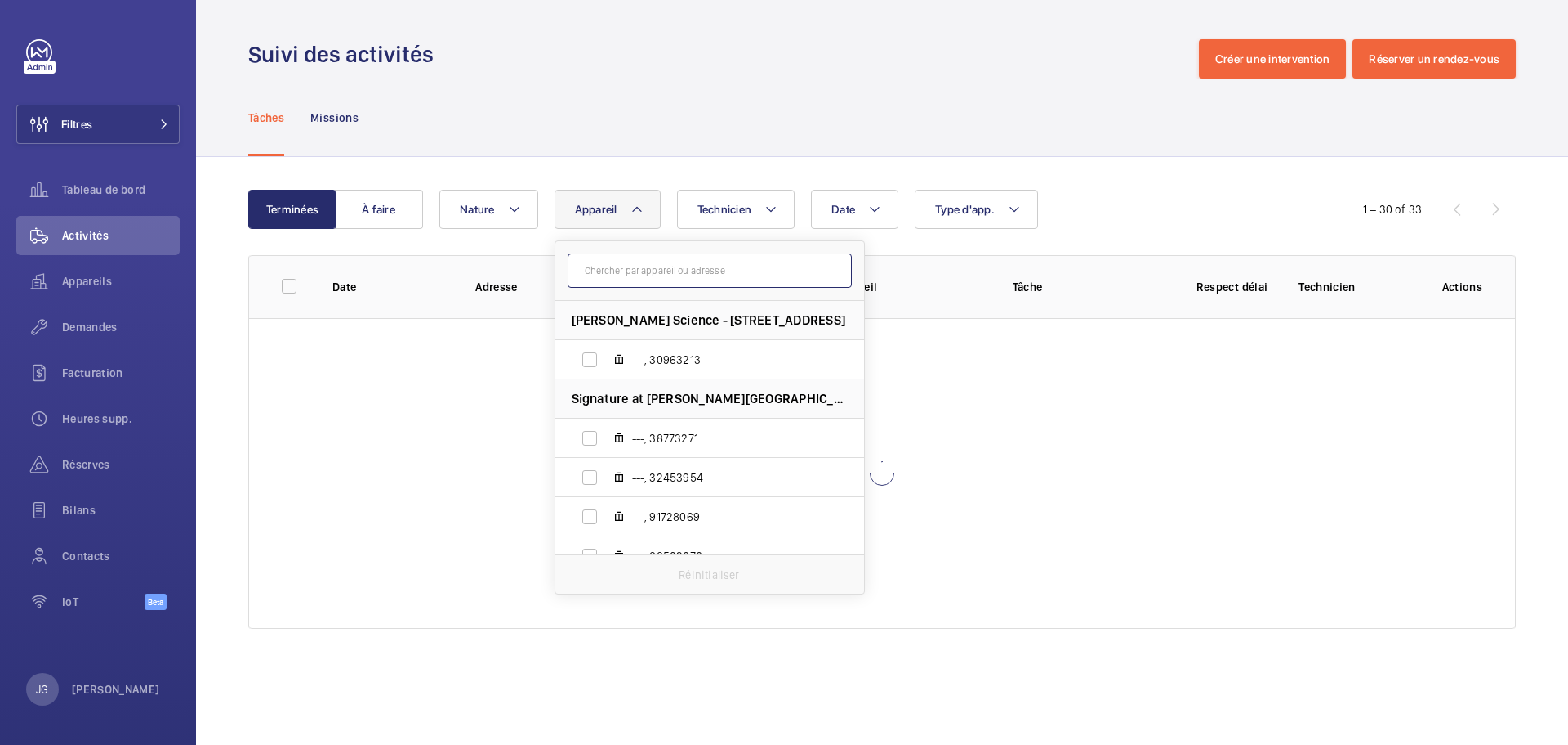
click at [649, 261] on input "text" at bounding box center [710, 271] width 284 height 35
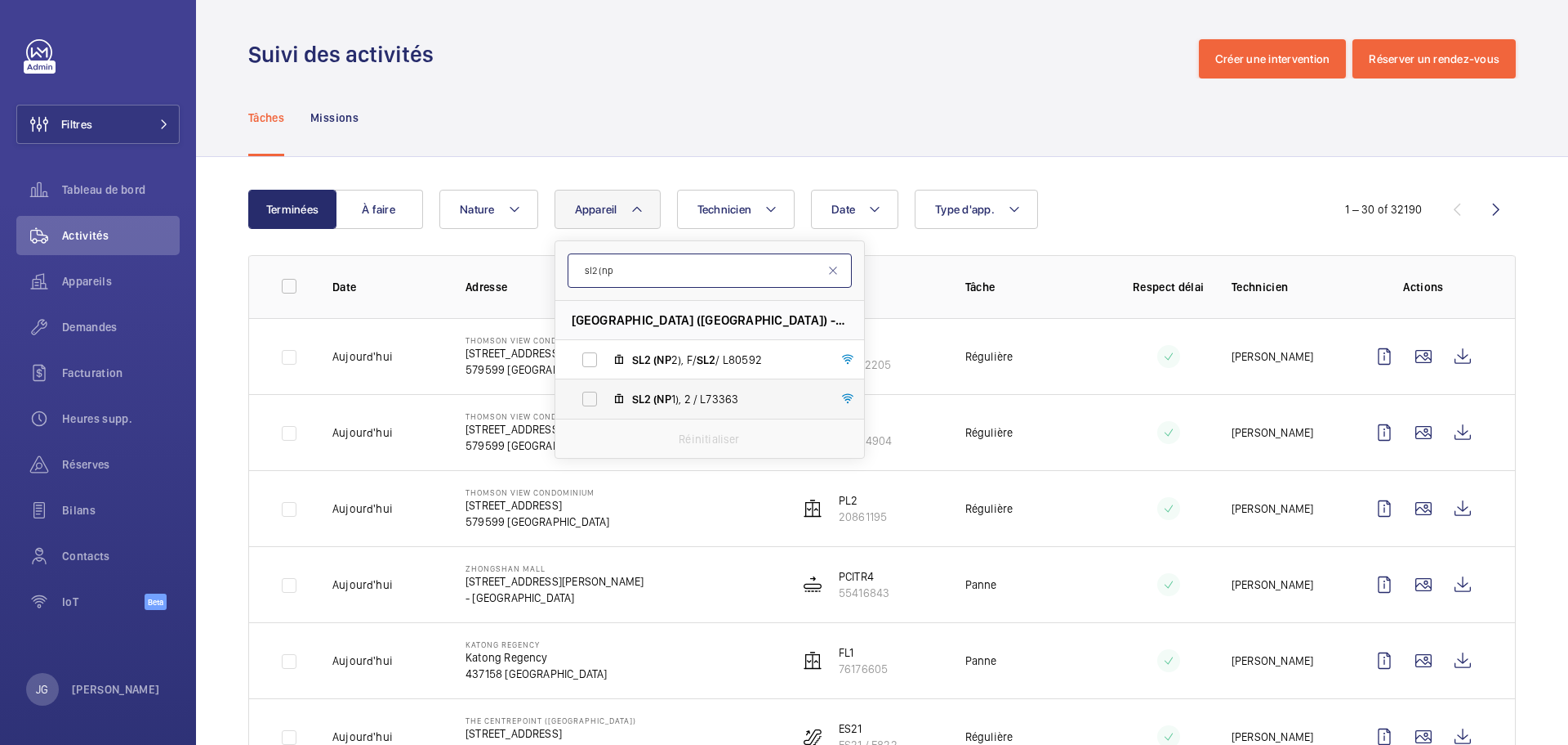
type input "sl2 (np"
click at [680, 398] on span "SL2 (NP 1), 2 / L73363" at bounding box center [726, 398] width 189 height 16
click at [606, 398] on input "SL2 (NP 1), 2 / L73363" at bounding box center [590, 399] width 33 height 33
checkbox input "true"
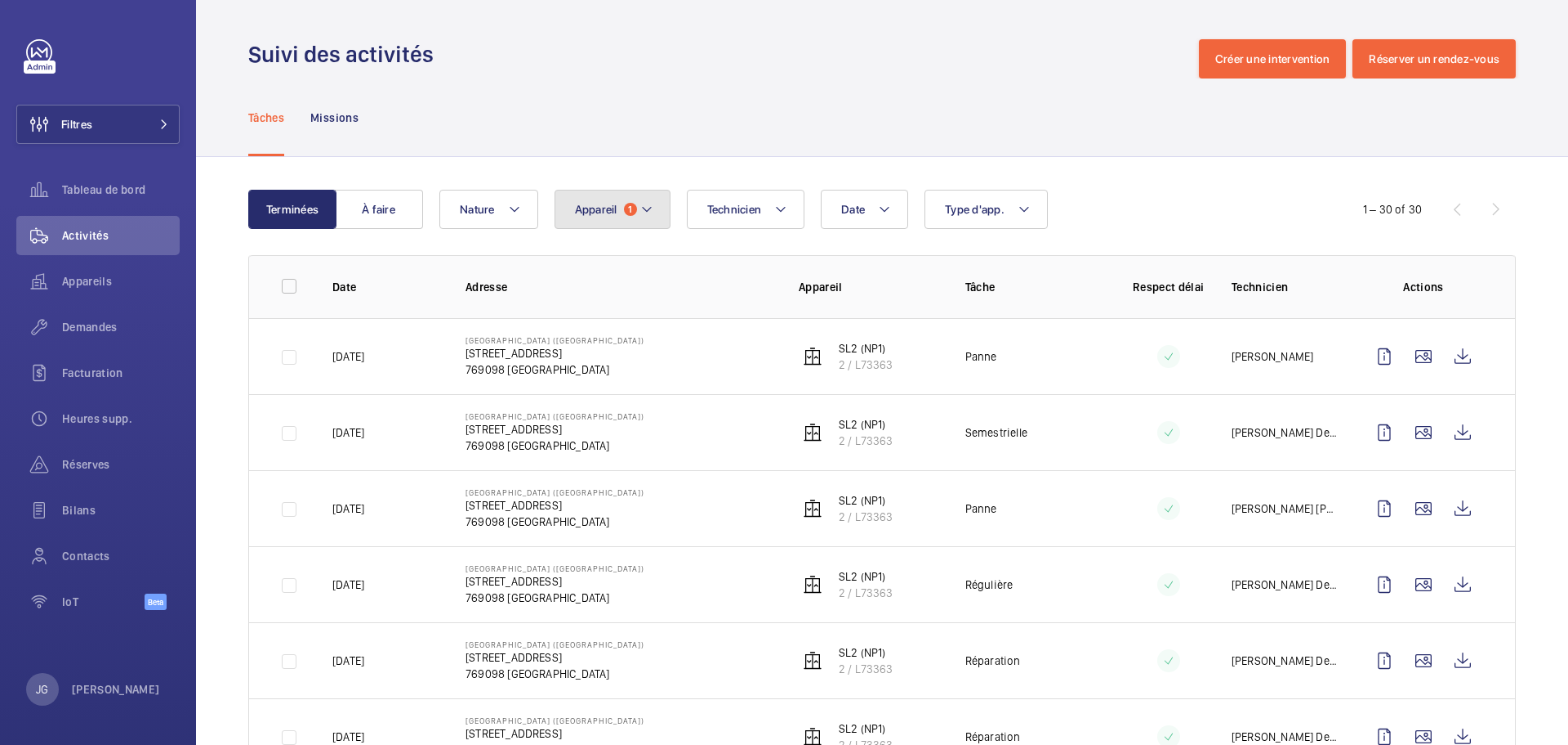
click at [639, 204] on button "Appareil 1" at bounding box center [612, 209] width 116 height 39
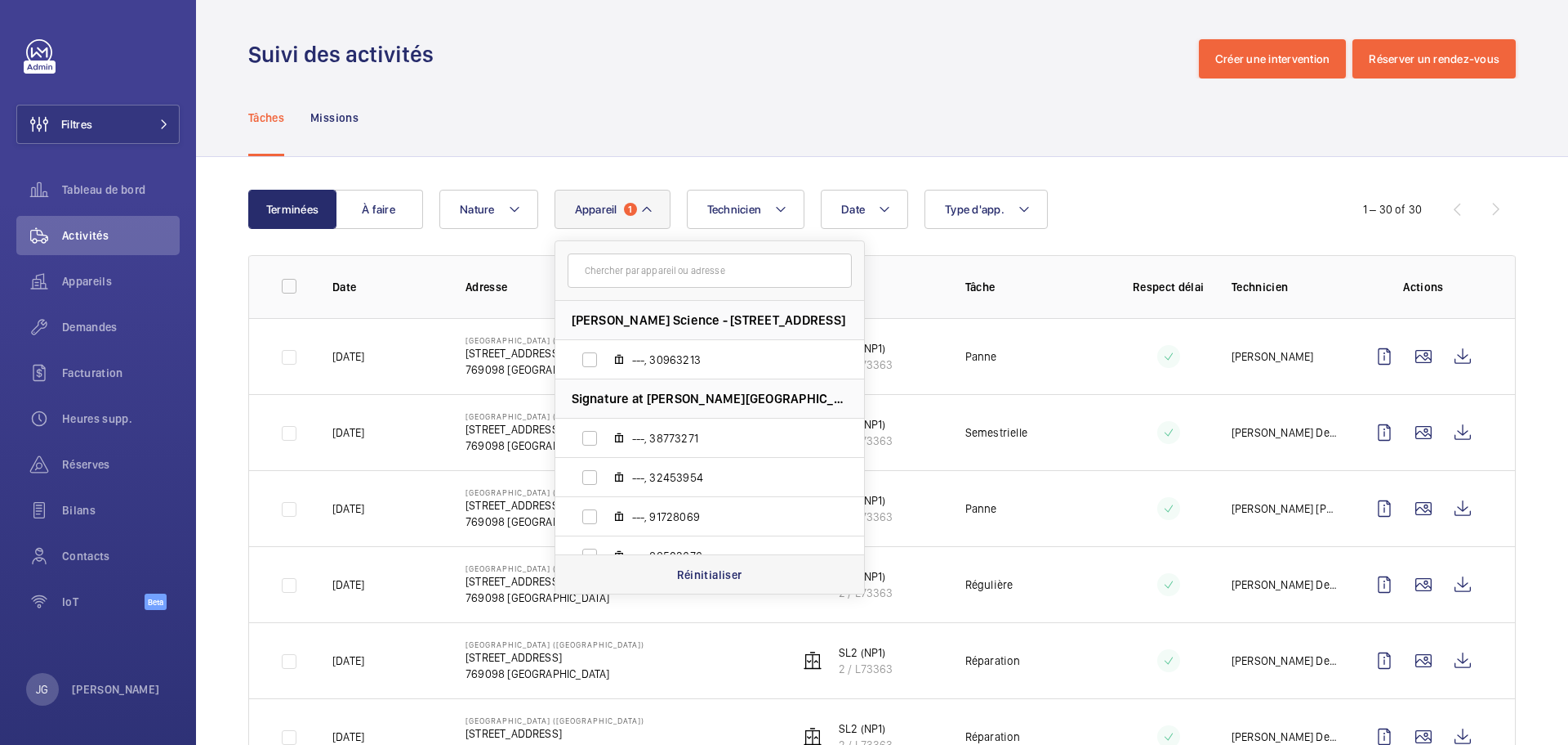
click at [667, 576] on div "Réinitialiser" at bounding box center [709, 573] width 308 height 39
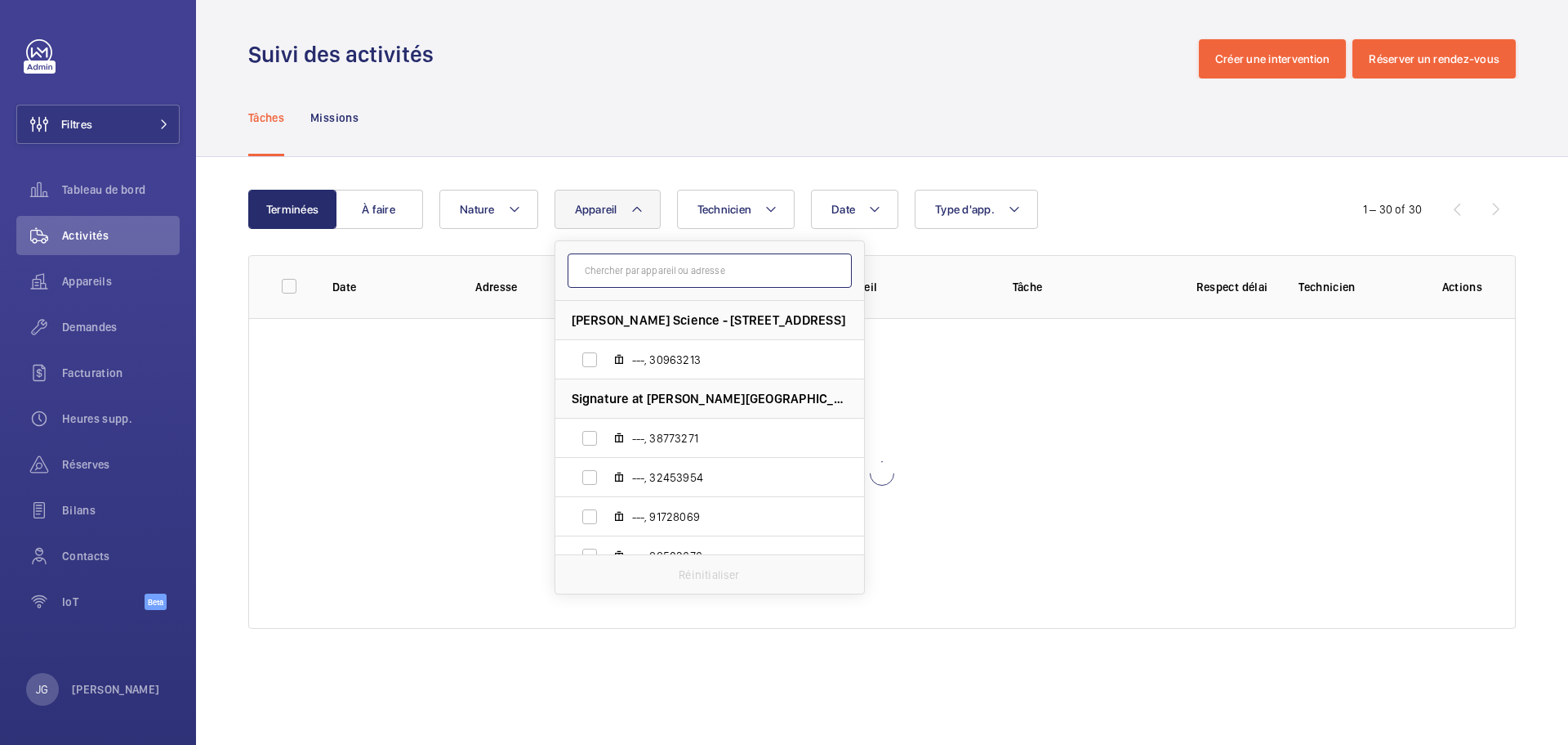
click at [641, 268] on input "text" at bounding box center [710, 271] width 284 height 35
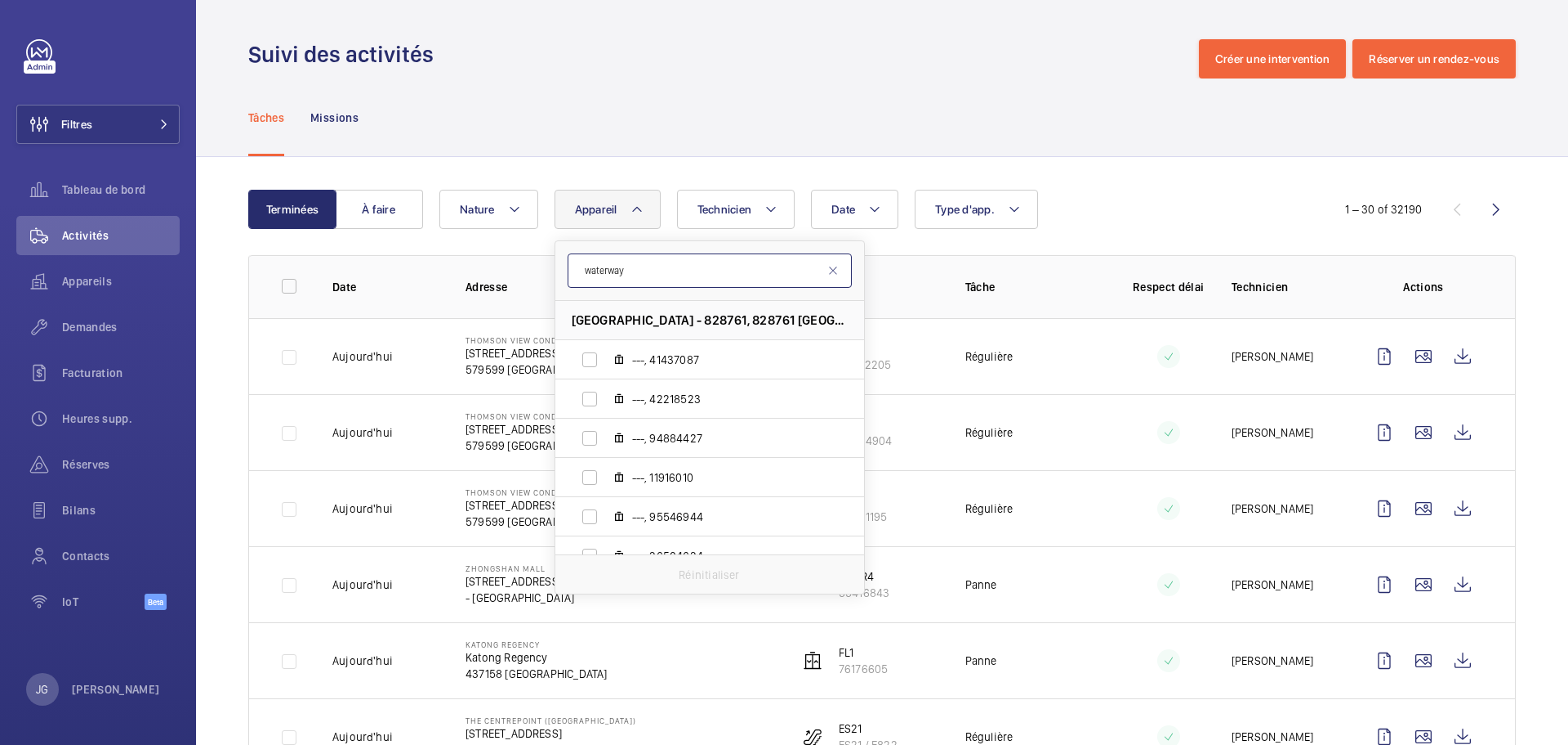
type input "waterway"
click at [864, 365] on div "[GEOGRAPHIC_DATA] - 828761, 828761 SINGAPORE ---, 41437087 ---, 42218523 ---, 9…" at bounding box center [709, 428] width 308 height 254
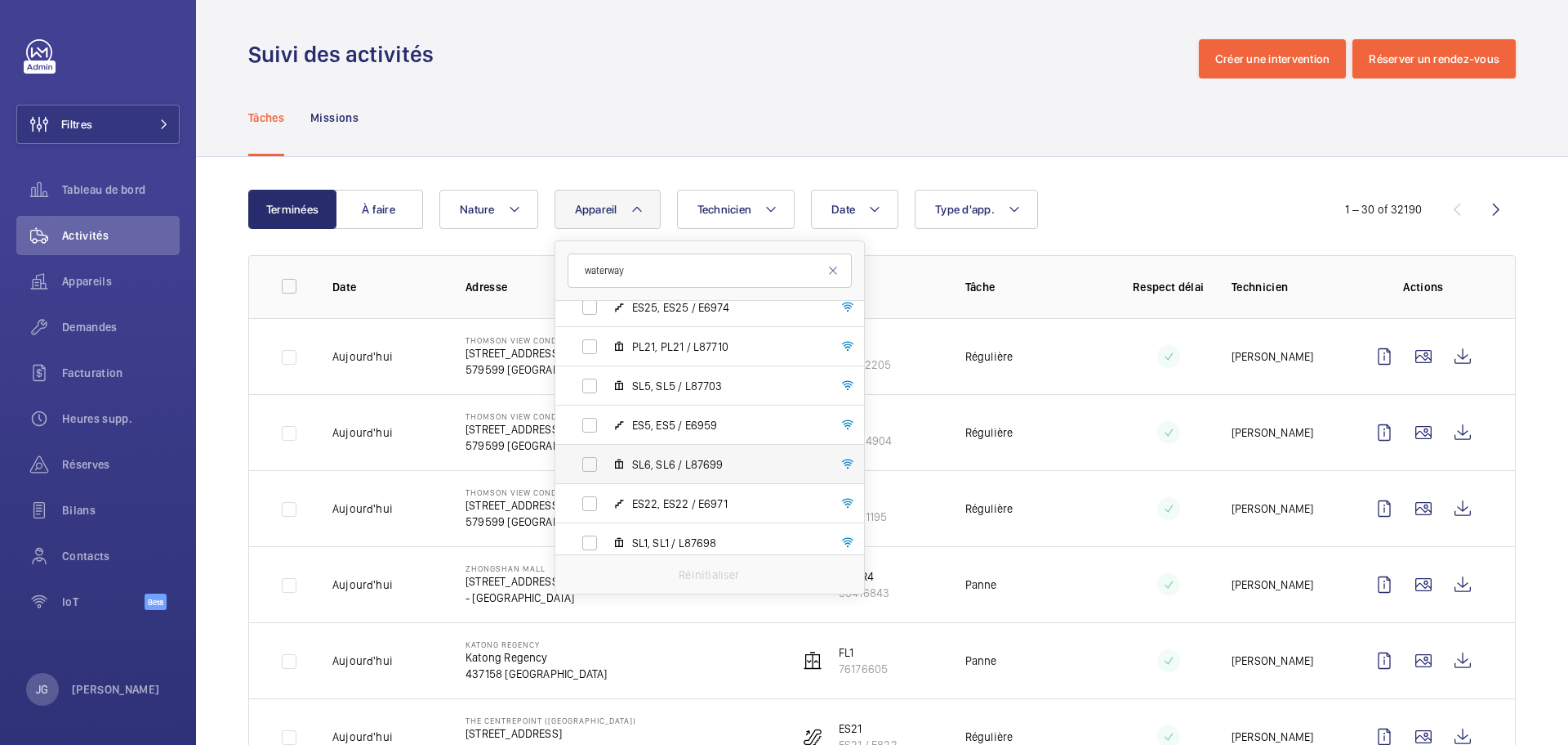
click at [658, 466] on span "SL6, SL6 / L87699" at bounding box center [726, 463] width 189 height 16
click at [606, 466] on input "SL6, SL6 / L87699" at bounding box center [590, 464] width 33 height 33
checkbox input "true"
click at [1161, 227] on div "Date Technicien Appareil [GEOGRAPHIC_DATA] - 828761, 828761 [GEOGRAPHIC_DATA] -…" at bounding box center [879, 209] width 881 height 39
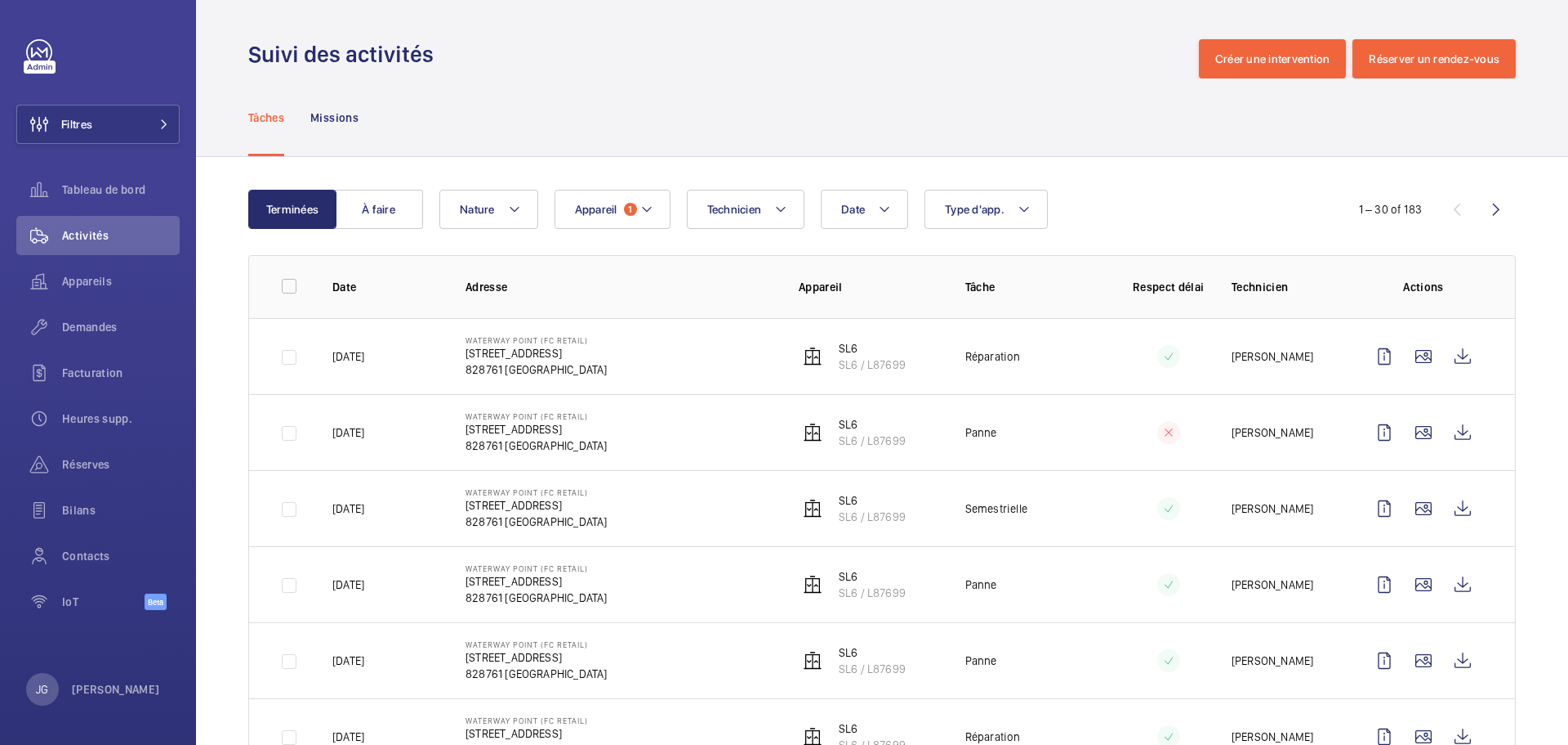
click at [1481, 220] on wm-front-icon-button at bounding box center [1496, 209] width 39 height 39
click at [658, 215] on button "Appareil 1" at bounding box center [612, 209] width 116 height 39
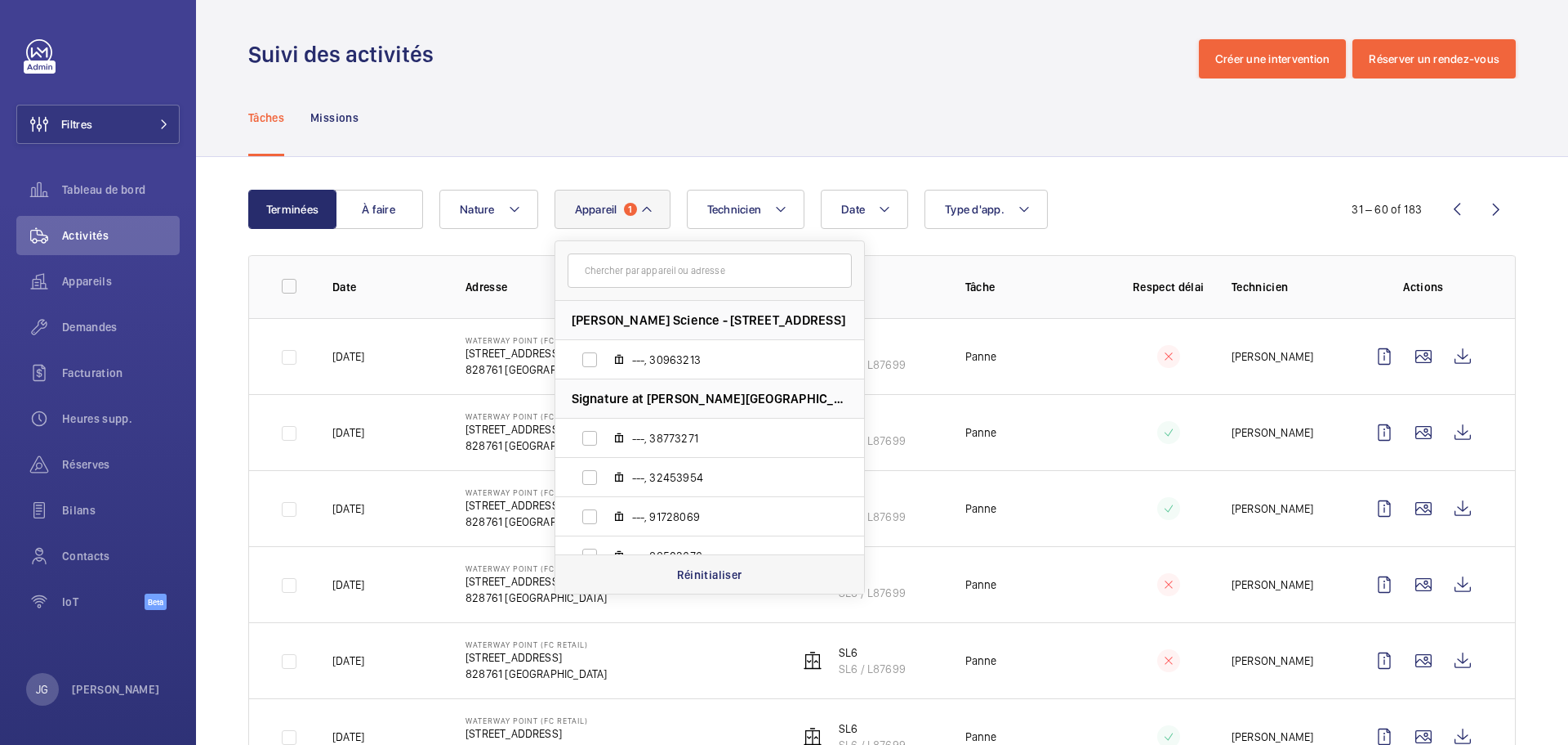
click at [706, 581] on p "Réinitialiser" at bounding box center [710, 574] width 65 height 16
click at [669, 269] on input "text" at bounding box center [710, 271] width 284 height 35
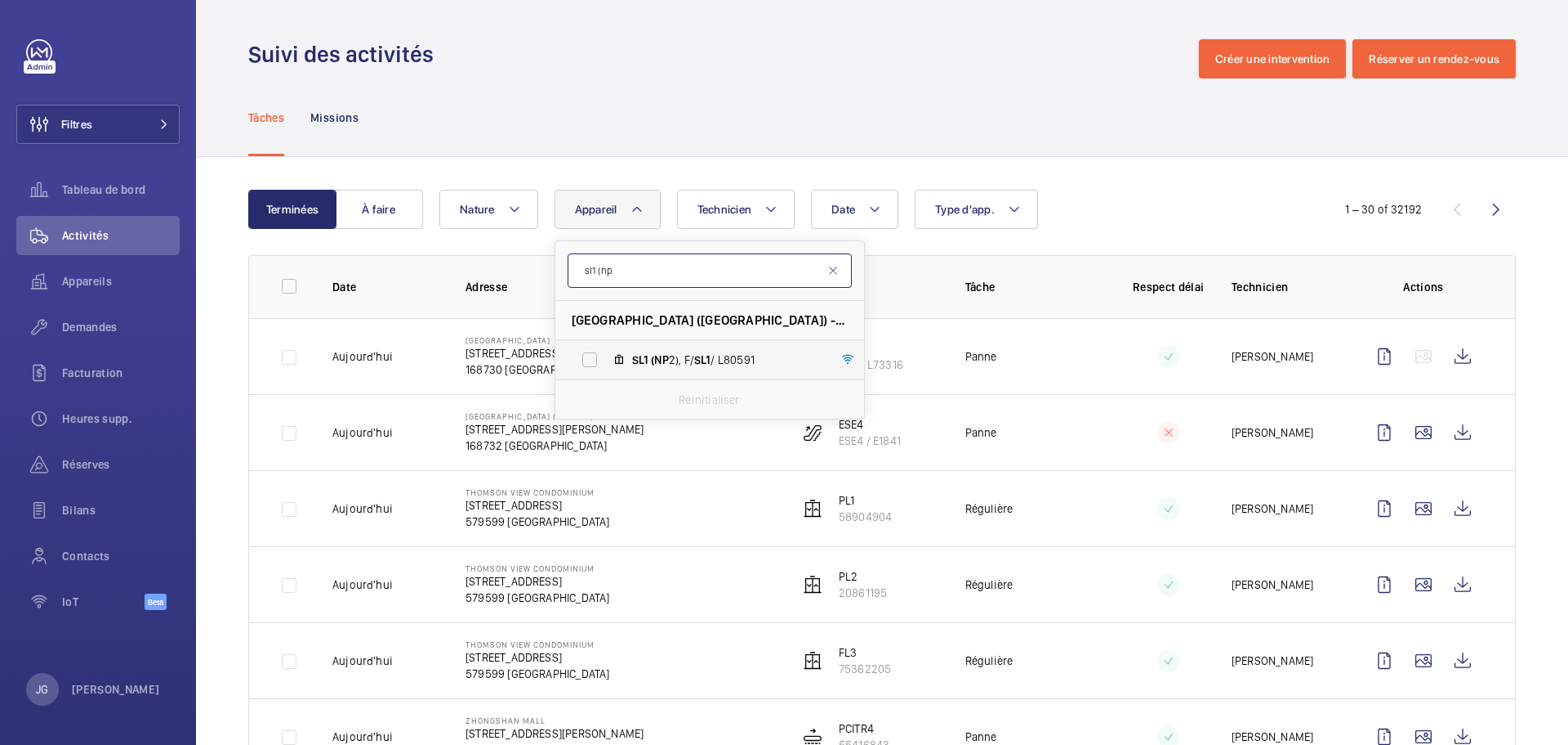
type input "sl1 (np"
click at [618, 362] on mat-icon at bounding box center [620, 360] width 13 height 13
click at [606, 362] on input "SL1 (NP 2), F/ SL1 / L80591" at bounding box center [590, 360] width 33 height 33
checkbox input "true"
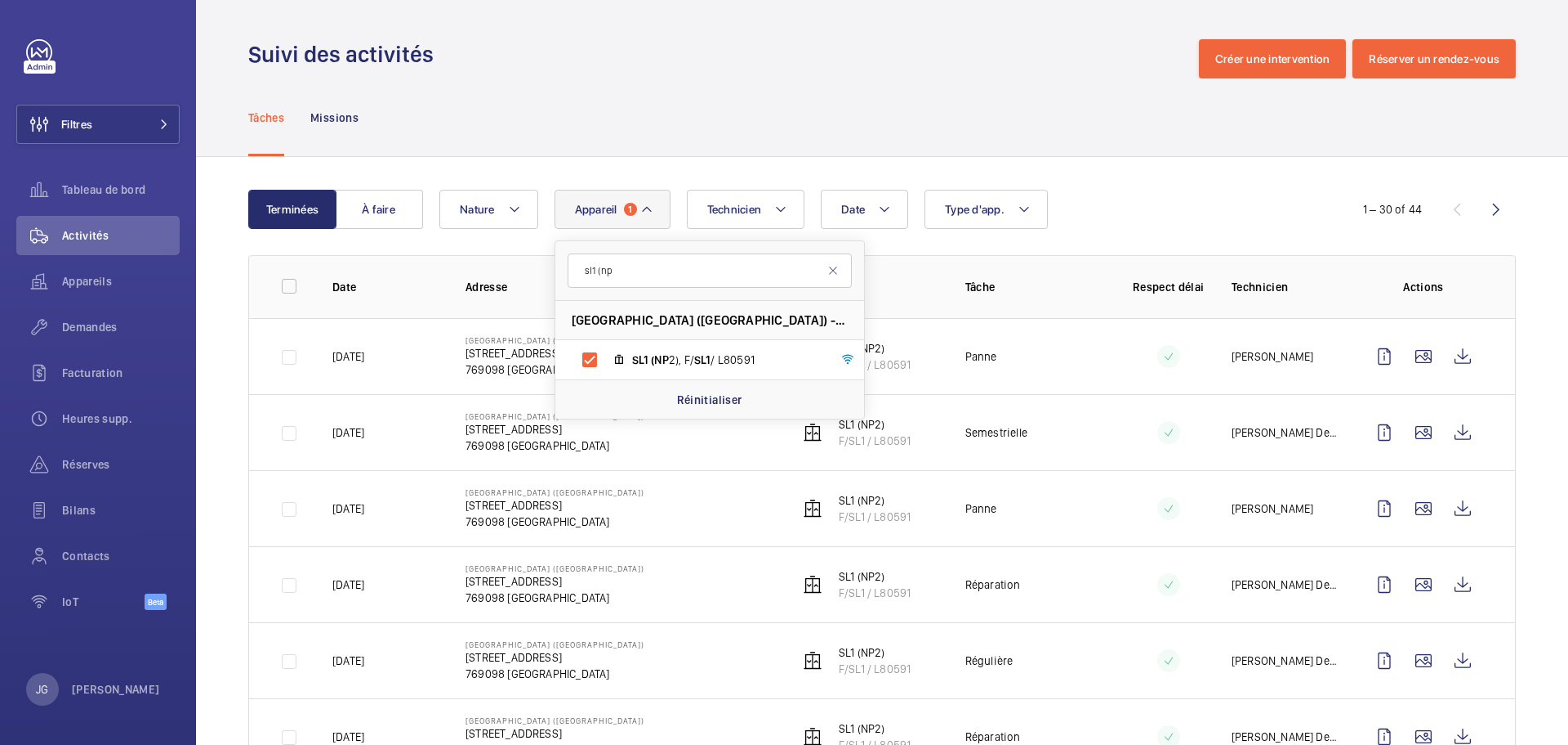
click at [1167, 205] on div "Date Technicien Appareil 1 sl1 (np [GEOGRAPHIC_DATA] ([GEOGRAPHIC_DATA]) - [STR…" at bounding box center [879, 209] width 881 height 39
